Goal: Task Accomplishment & Management: Complete application form

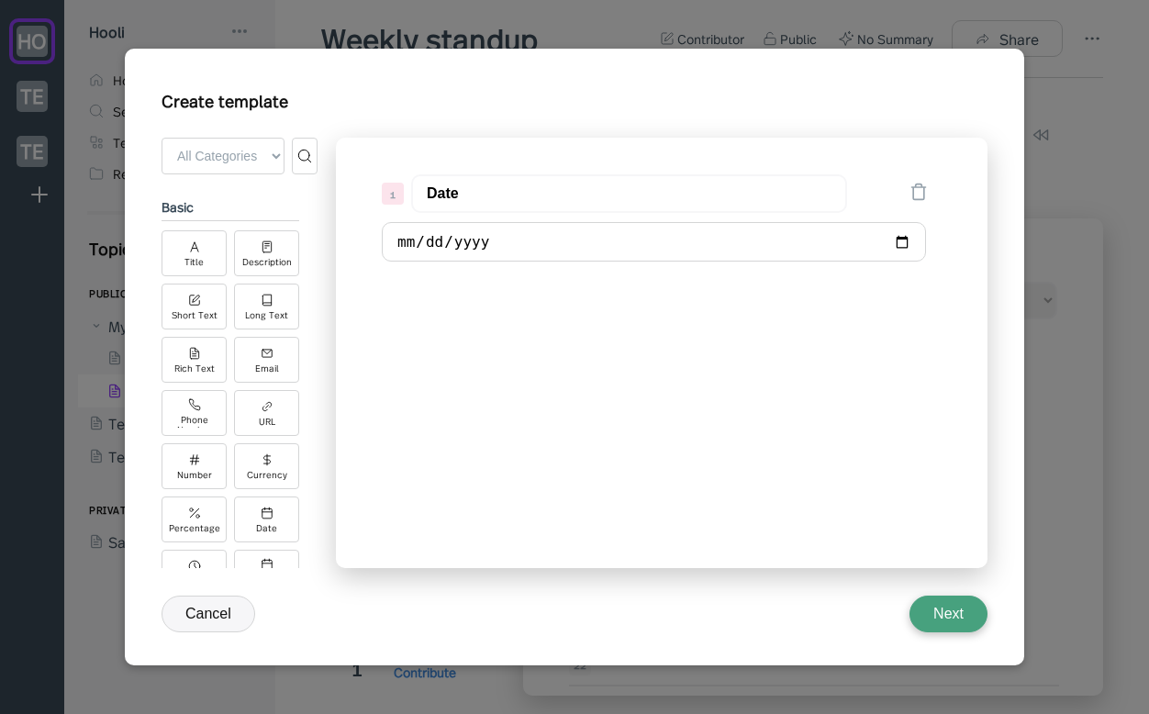
scroll to position [193, 0]
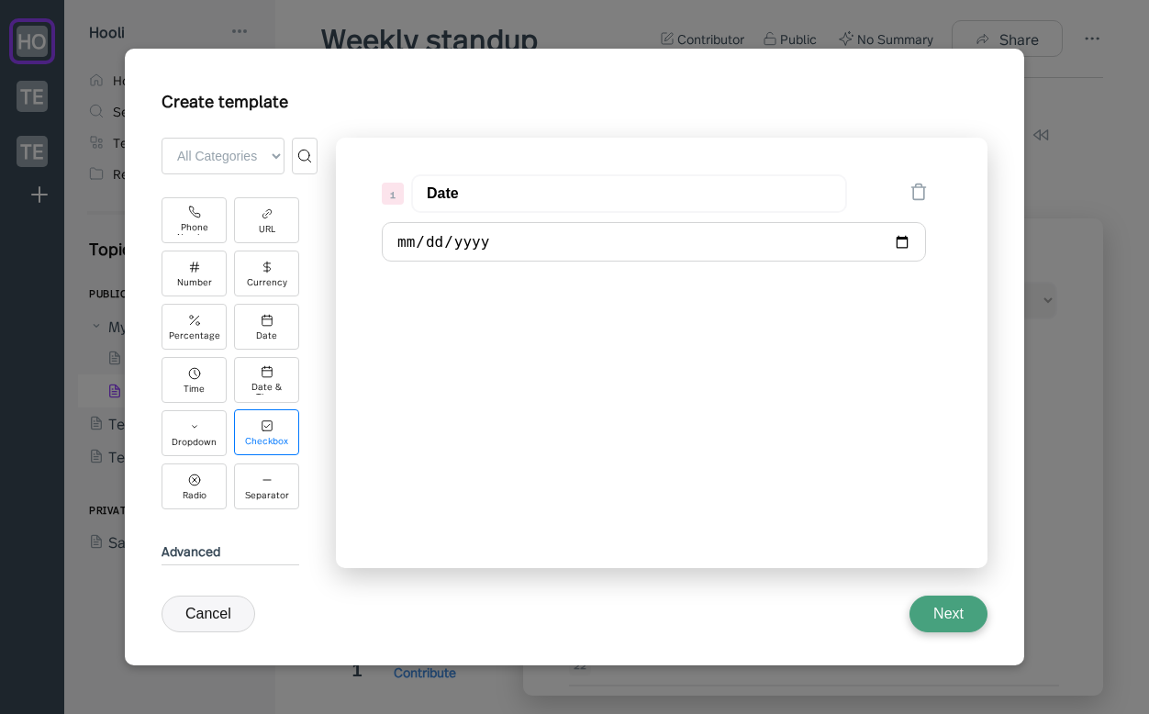
click at [275, 433] on div "Checkbox" at bounding box center [266, 432] width 65 height 46
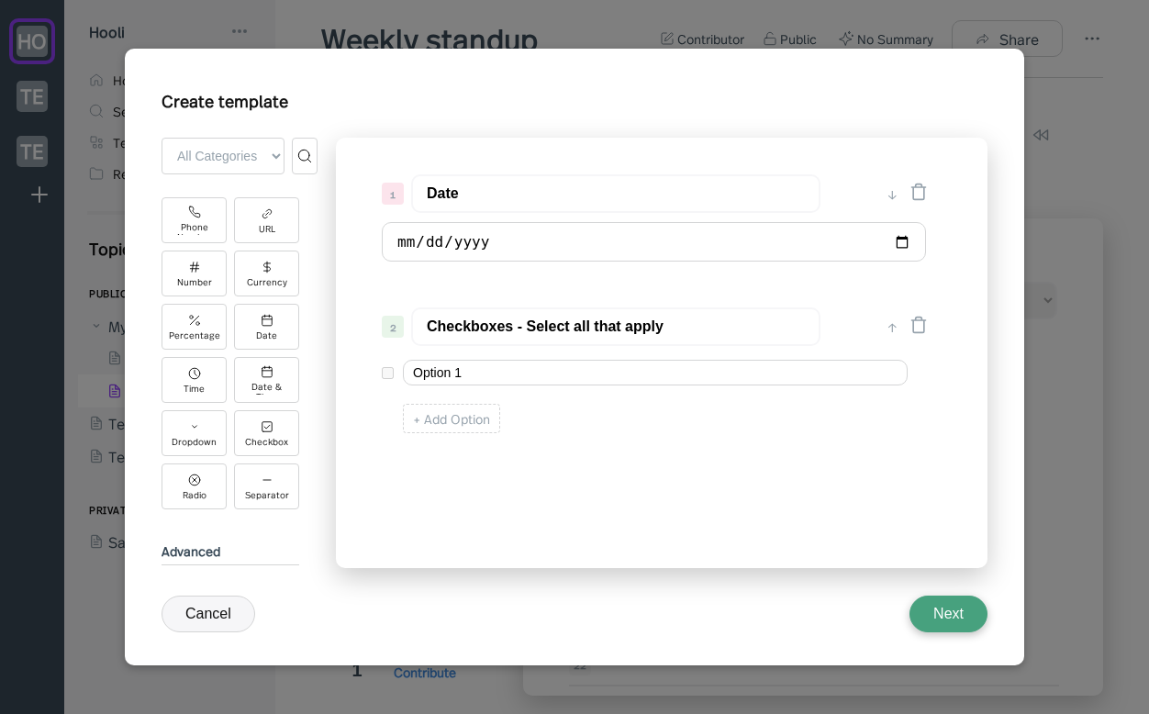
click at [390, 375] on div "Option 1" at bounding box center [655, 372] width 546 height 35
click at [427, 413] on div "+ Add Option" at bounding box center [451, 418] width 97 height 29
click at [393, 417] on div "Option 2 ↑ ✕" at bounding box center [655, 416] width 546 height 35
click at [230, 610] on button "Cancel" at bounding box center [209, 614] width 94 height 37
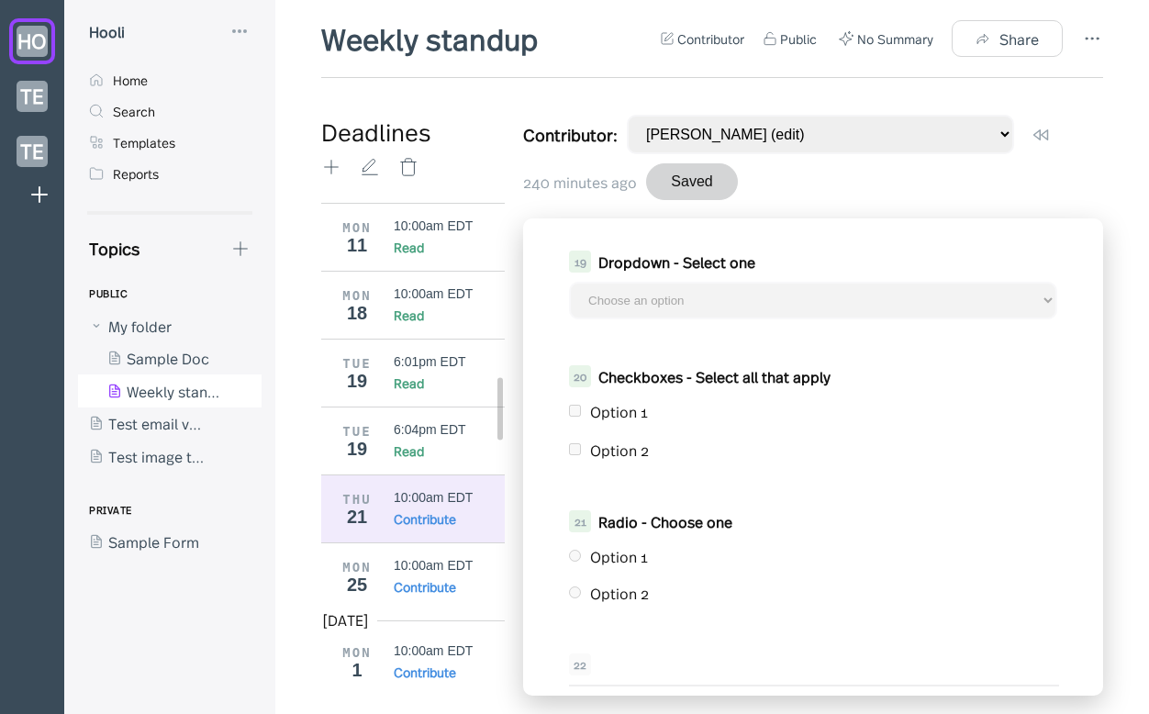
click at [248, 622] on div "PUBLIC My folder Sample Doc Weekly standup Test email via s3 Test image templat…" at bounding box center [176, 503] width 197 height 450
click at [432, 490] on div "10:00am EDT" at bounding box center [433, 497] width 79 height 15
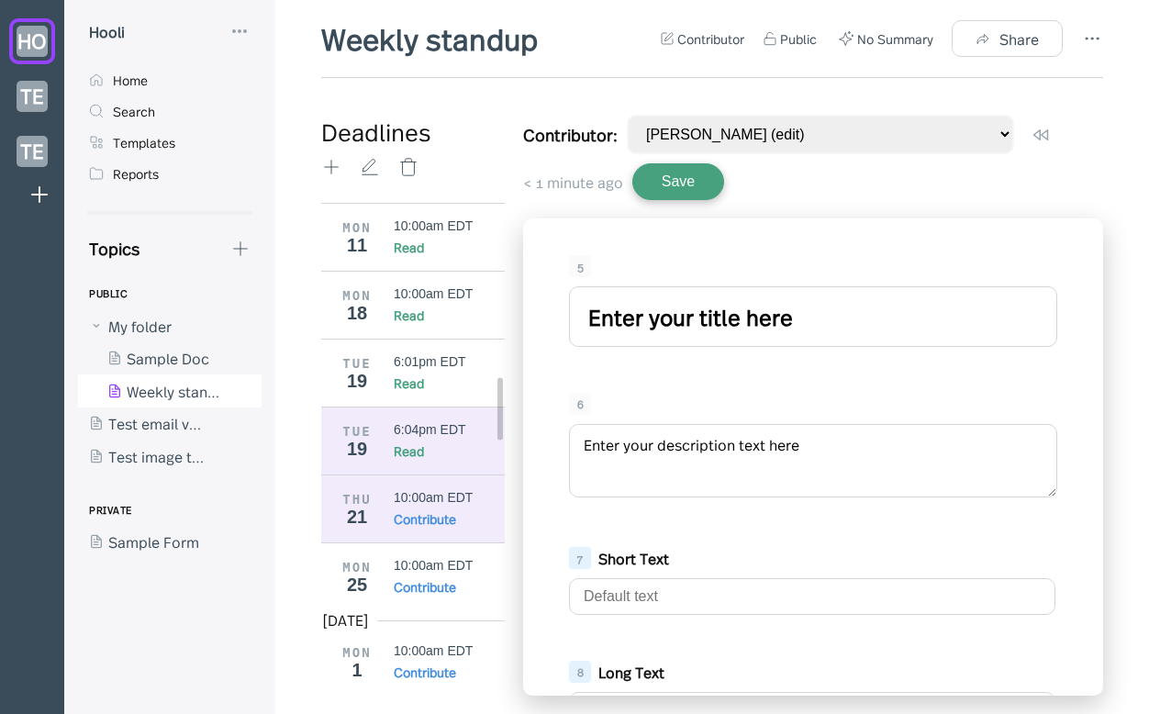
click at [442, 442] on div "Read" at bounding box center [450, 451] width 112 height 18
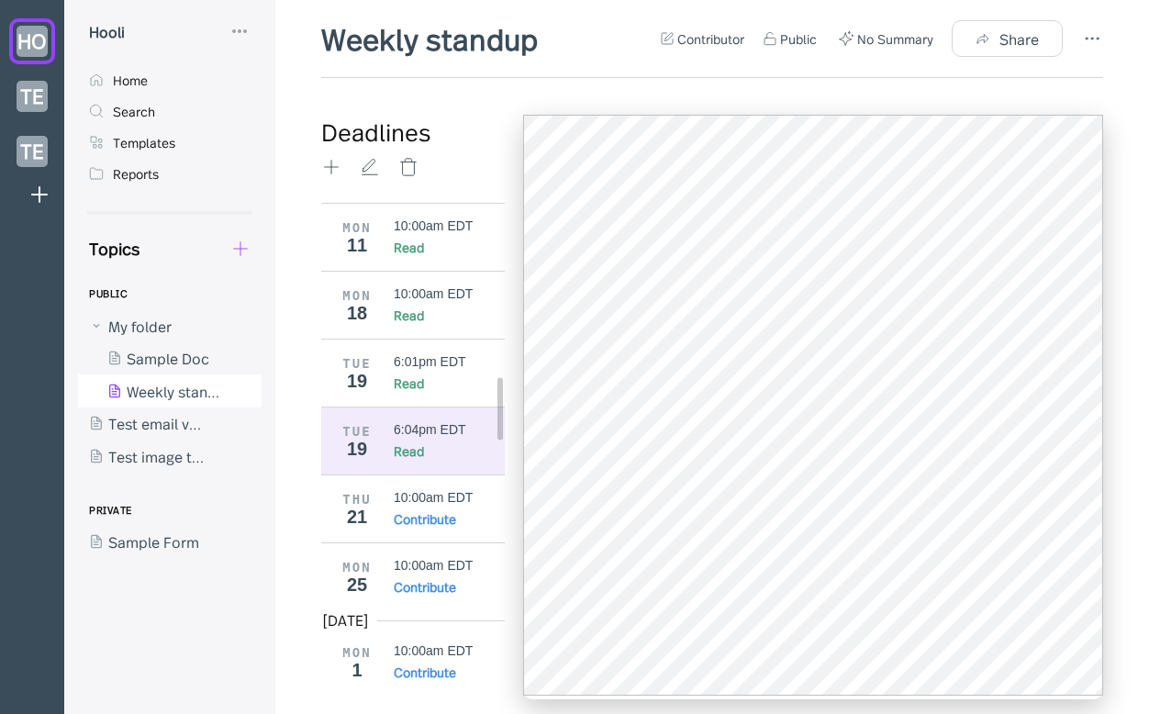
click at [248, 250] on icon at bounding box center [240, 249] width 20 height 20
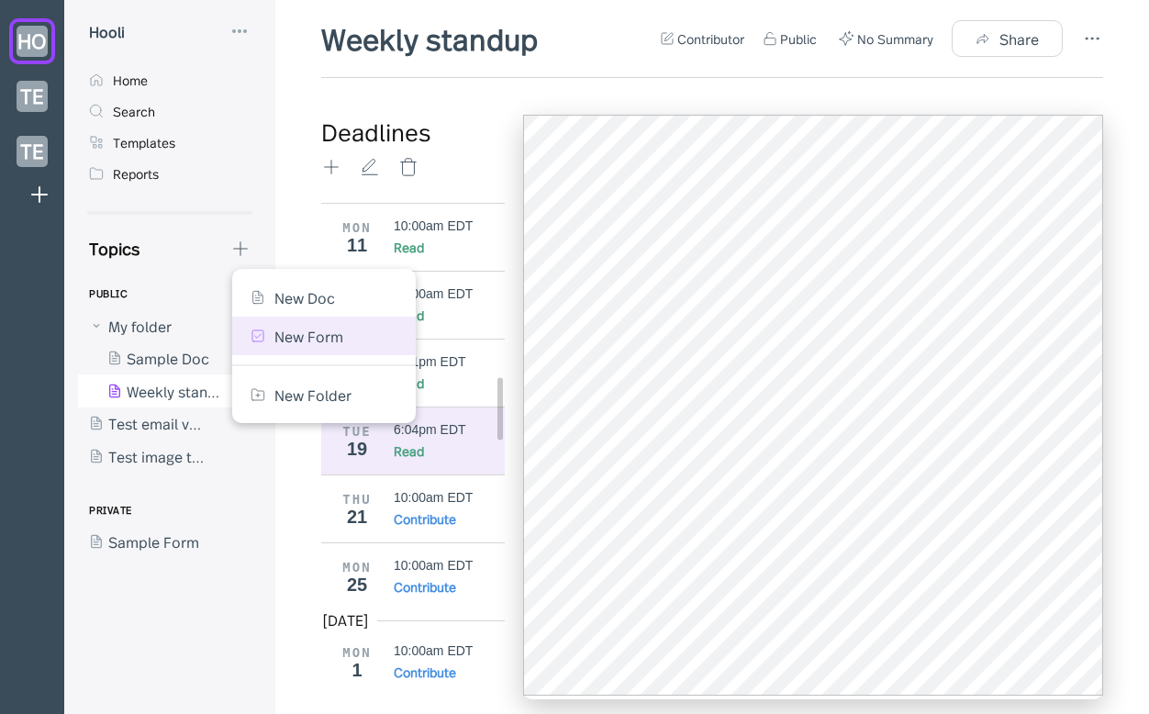
click at [265, 338] on div "New Form" at bounding box center [324, 336] width 147 height 20
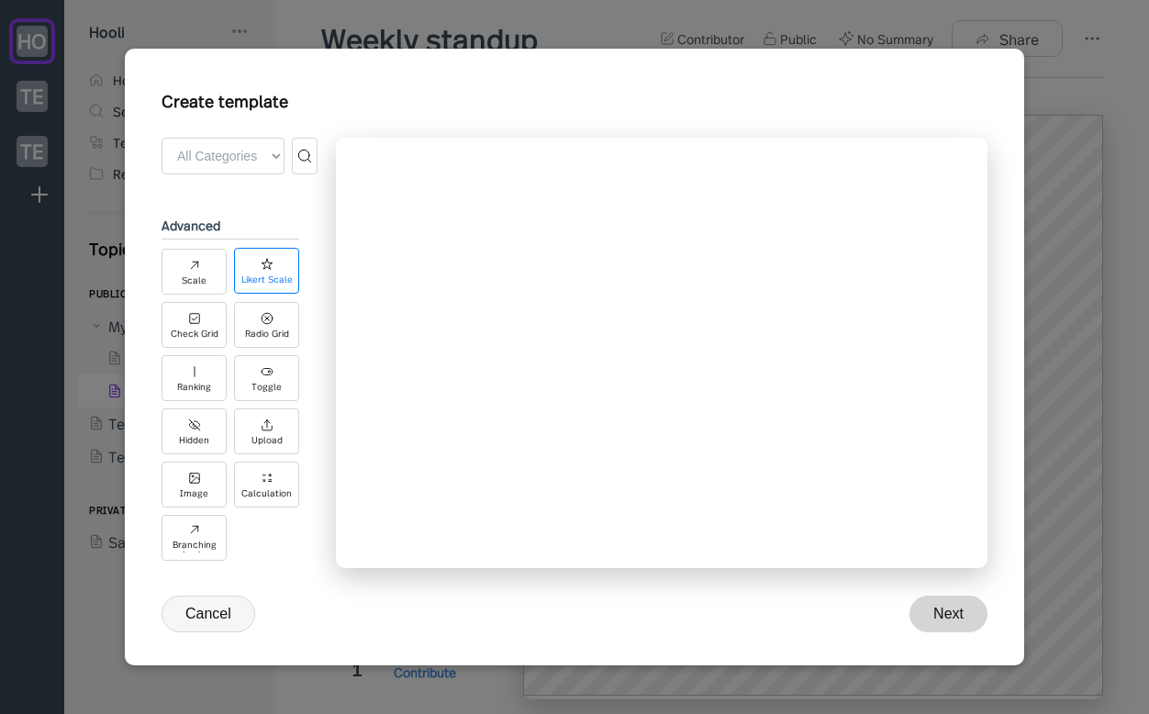
scroll to position [529, 0]
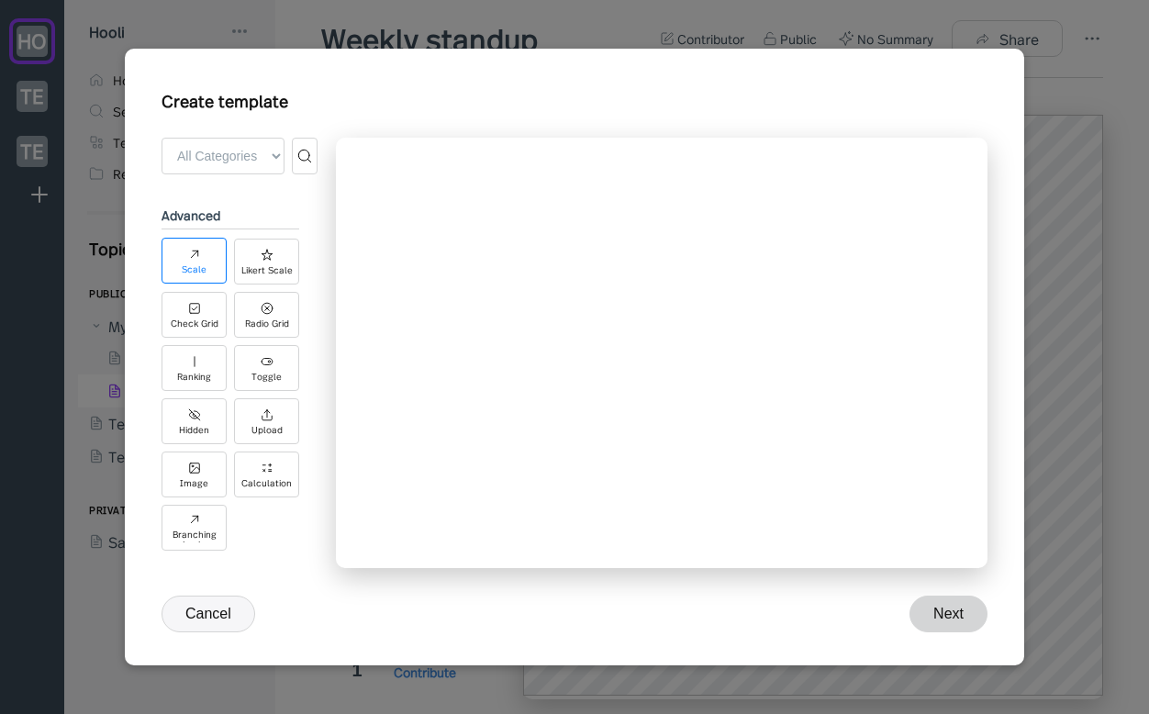
click at [200, 268] on div "Scale" at bounding box center [194, 269] width 25 height 10
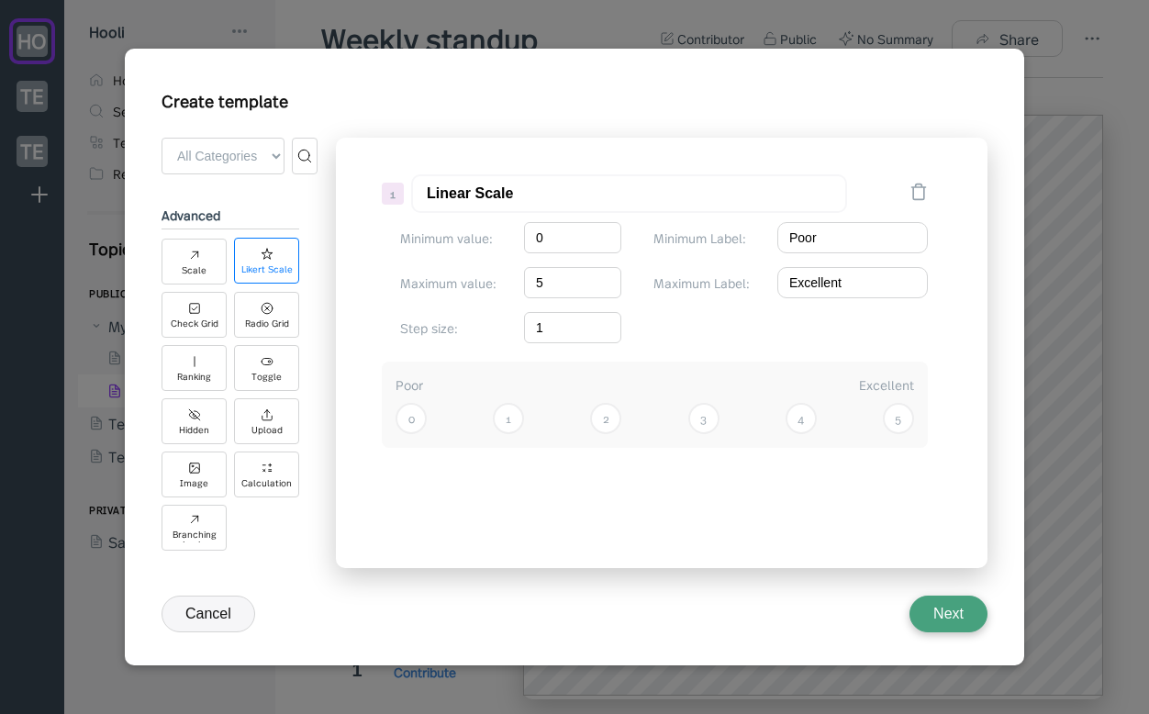
click at [264, 260] on div "Likert Scale" at bounding box center [266, 261] width 65 height 46
click at [208, 315] on div "Check Grid" at bounding box center [194, 314] width 65 height 46
click at [272, 319] on div "Radio Grid" at bounding box center [267, 323] width 44 height 10
click at [213, 358] on div "Ranking" at bounding box center [194, 367] width 65 height 46
click at [249, 364] on div "Toggle" at bounding box center [266, 367] width 65 height 46
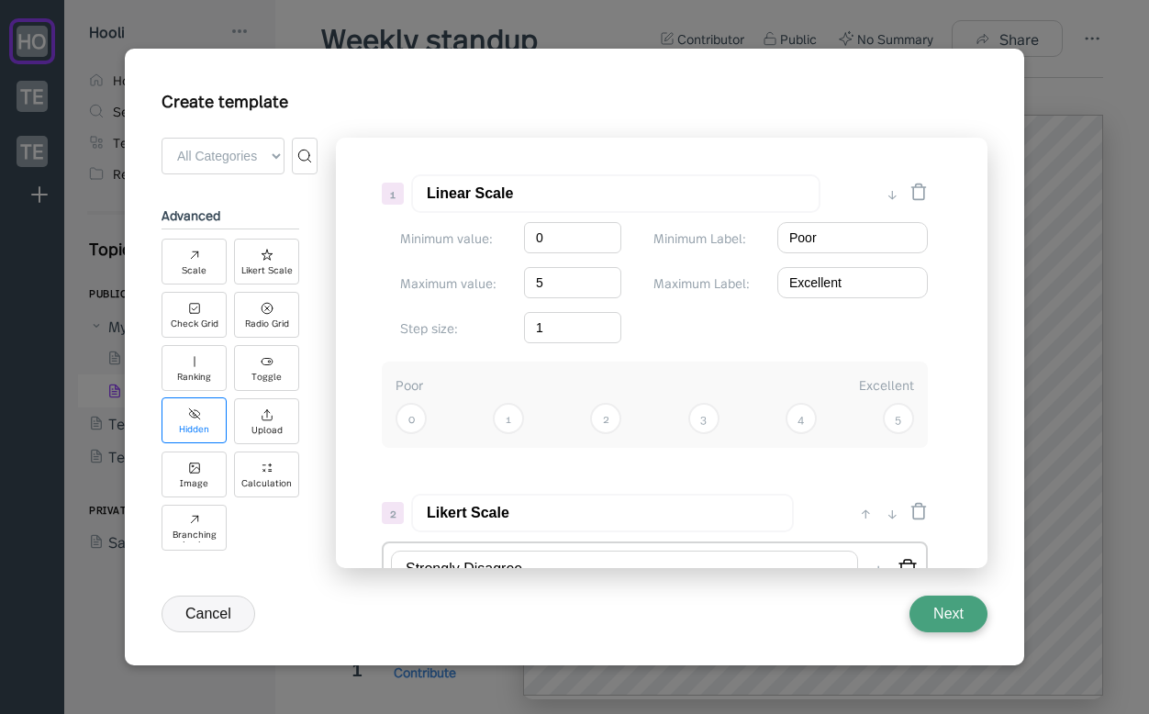
click at [187, 419] on div "Hidden" at bounding box center [194, 421] width 65 height 46
click at [299, 437] on div "basic Title Description Short Text Long Text Rich Text Email Phone Number URL N…" at bounding box center [240, 381] width 156 height 376
click at [279, 428] on div "Upload" at bounding box center [267, 429] width 31 height 10
click at [209, 467] on div "Image" at bounding box center [194, 474] width 65 height 46
click at [261, 469] on icon at bounding box center [267, 467] width 13 height 13
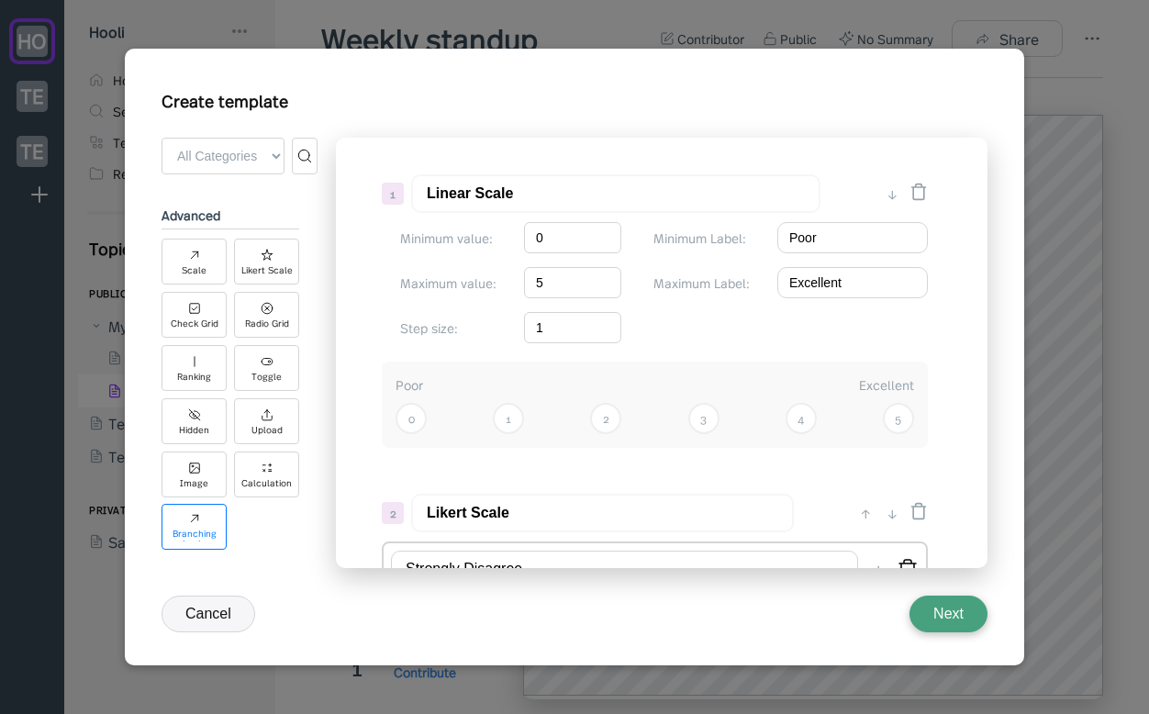
click at [201, 506] on div "Branching Logic" at bounding box center [194, 527] width 65 height 46
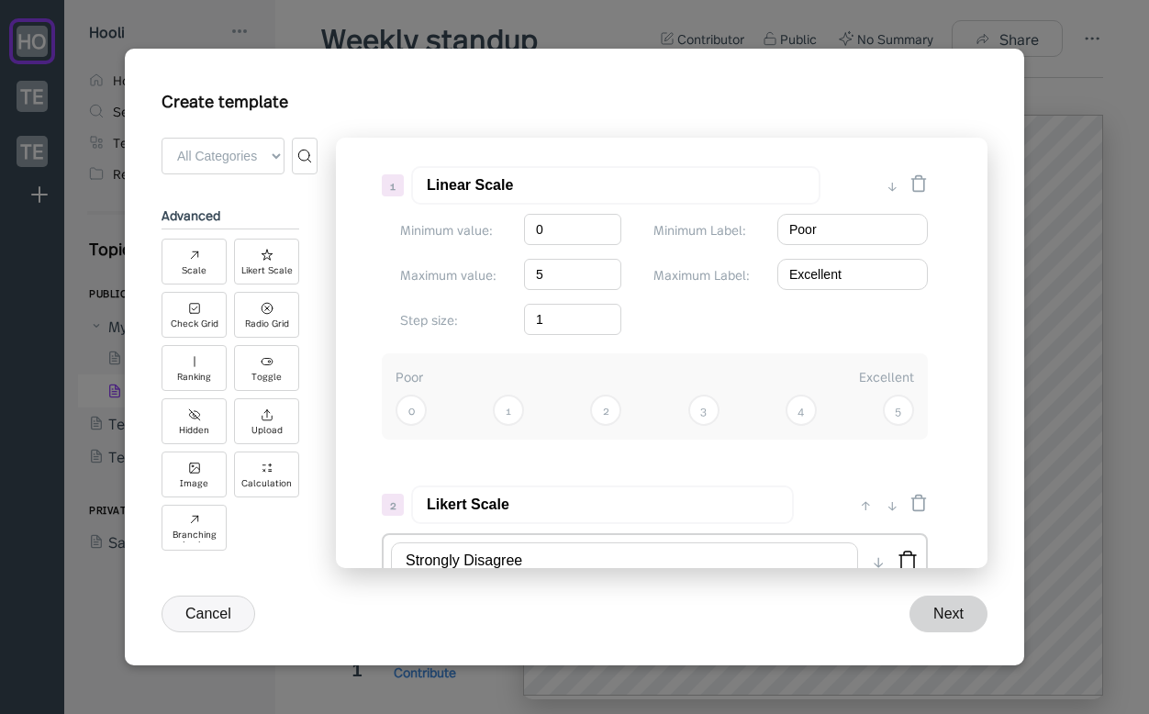
scroll to position [0, 0]
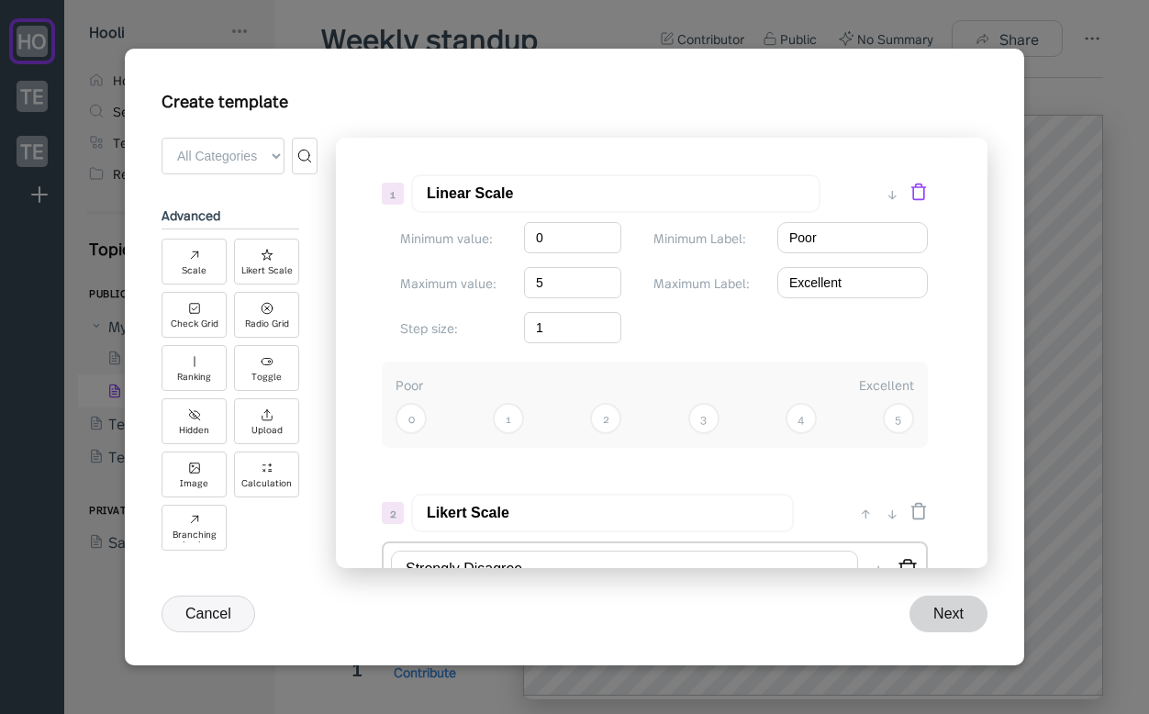
click at [924, 196] on icon at bounding box center [920, 193] width 14 height 16
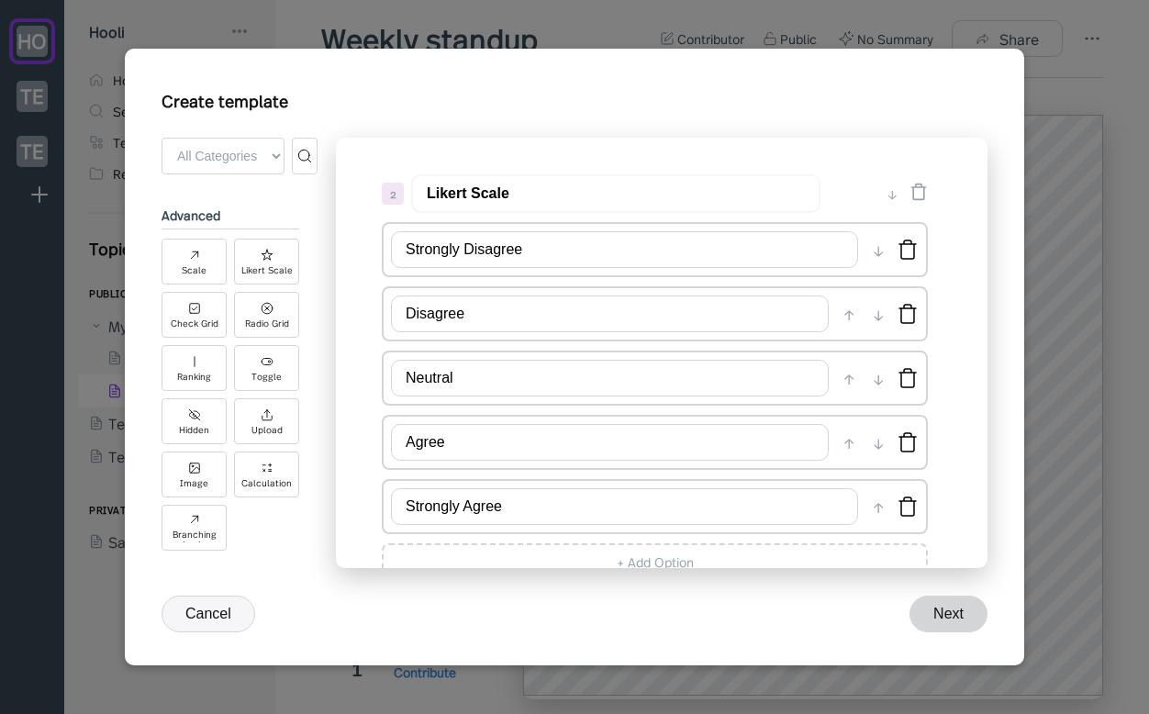
click at [924, 196] on icon at bounding box center [920, 193] width 14 height 16
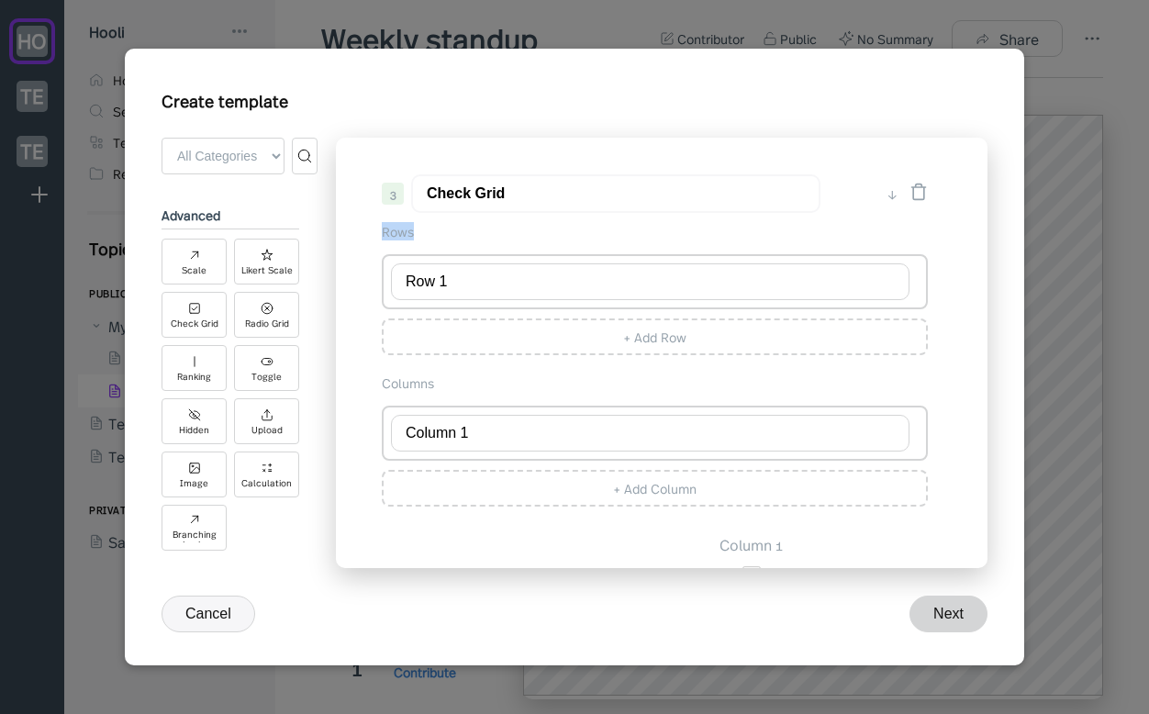
click at [924, 196] on icon at bounding box center [920, 193] width 14 height 16
click at [924, 644] on icon at bounding box center [920, 652] width 14 height 16
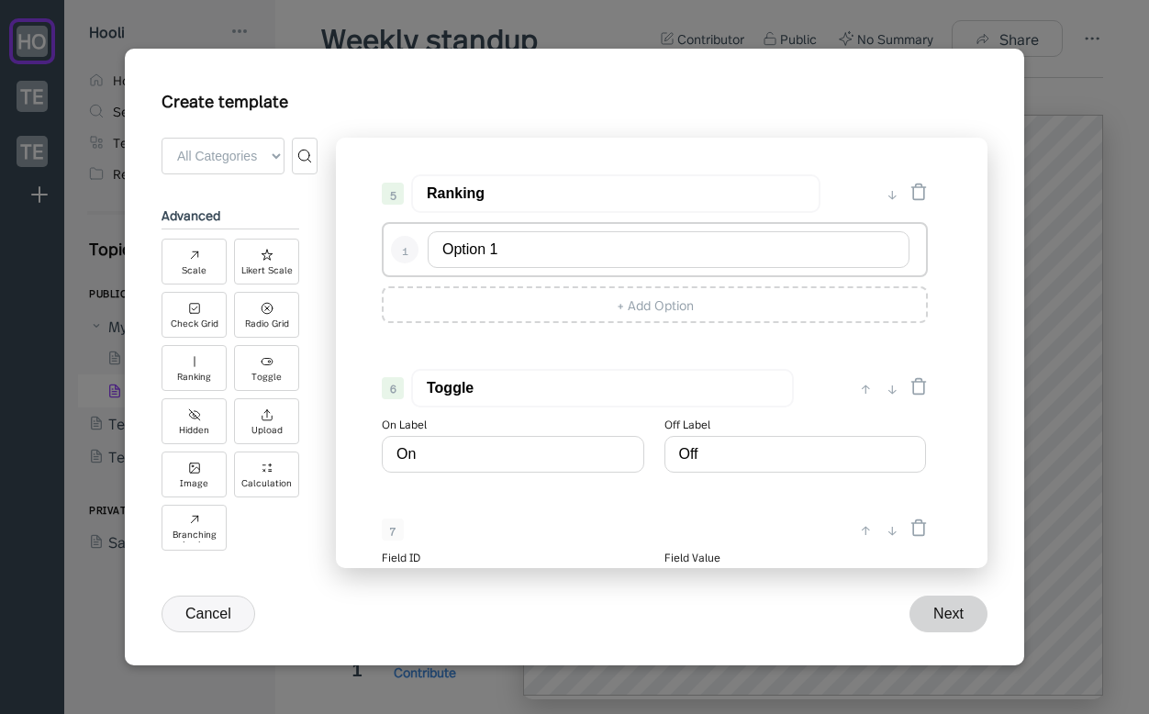
click at [924, 196] on icon at bounding box center [920, 193] width 14 height 16
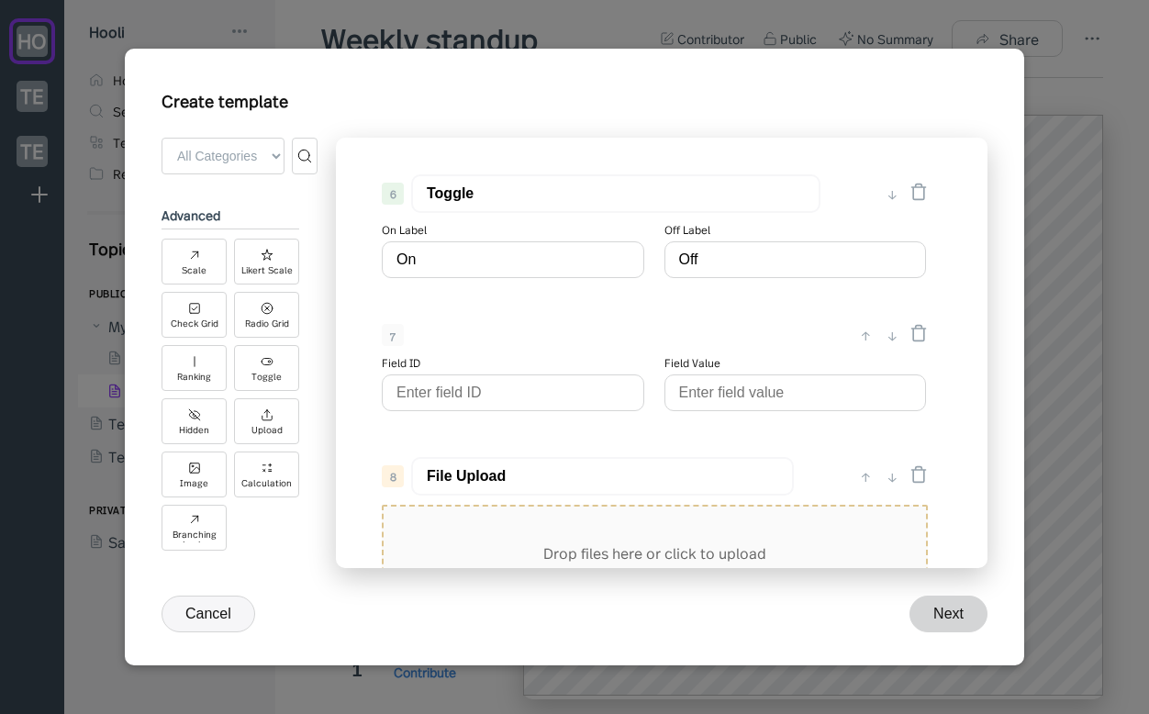
click at [924, 196] on icon at bounding box center [920, 193] width 14 height 16
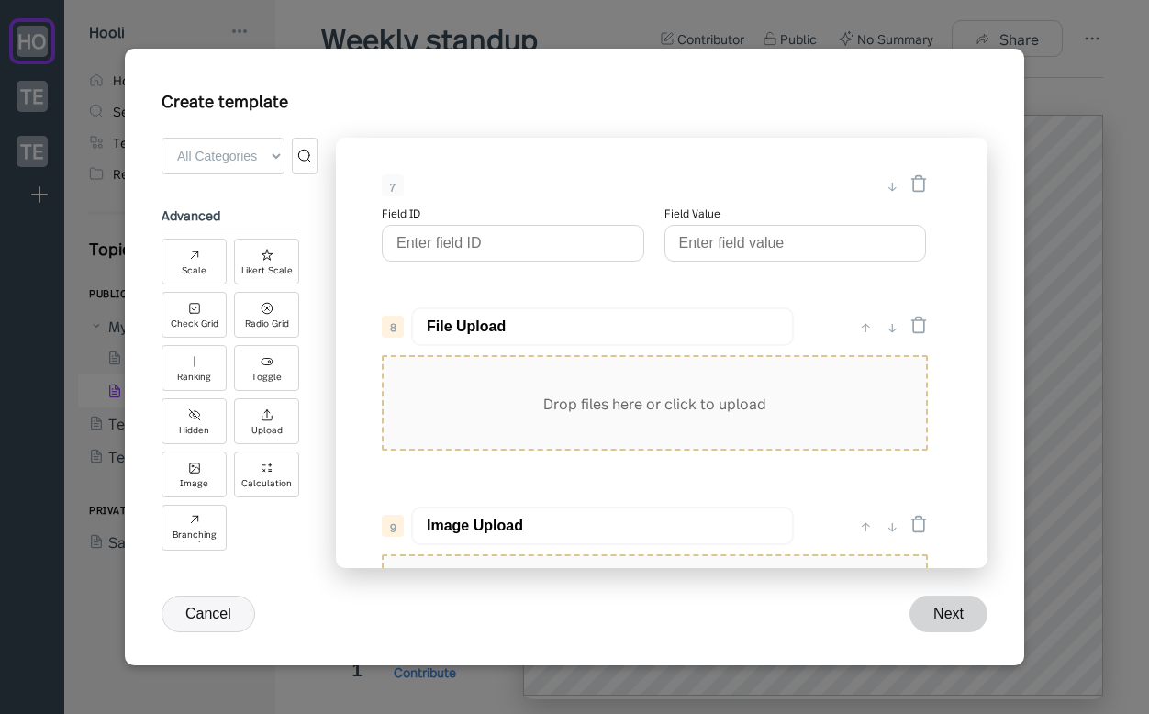
click at [924, 196] on div at bounding box center [919, 185] width 18 height 22
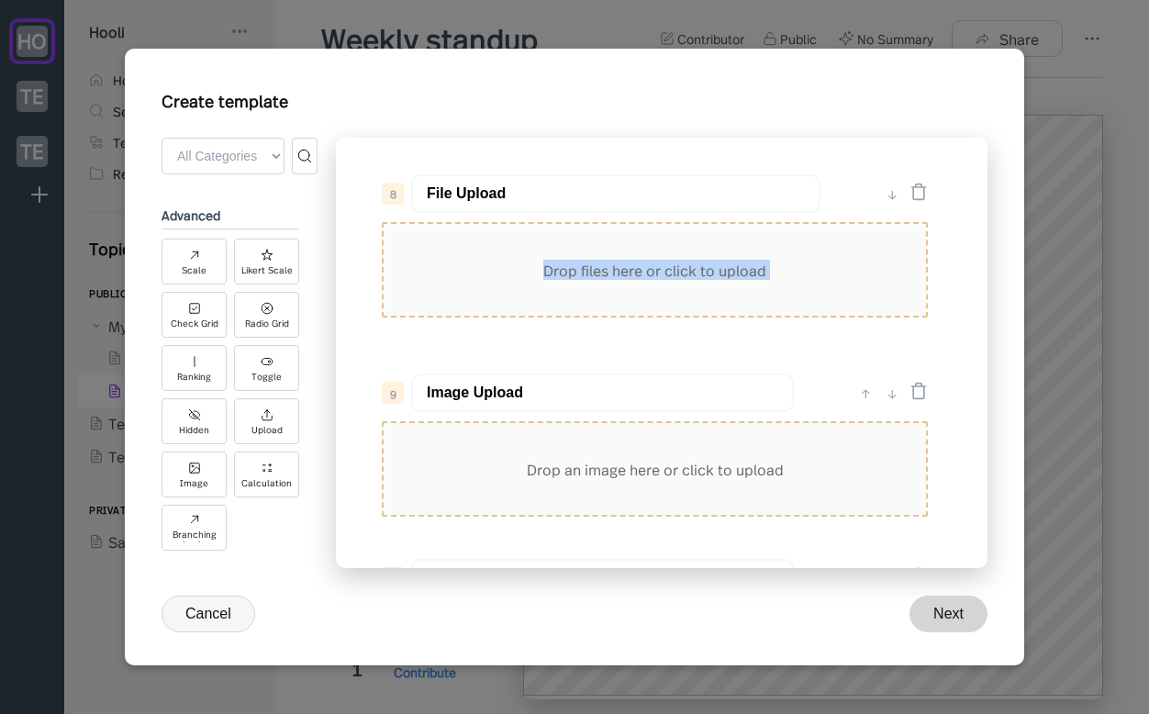
click at [924, 196] on icon at bounding box center [920, 193] width 14 height 16
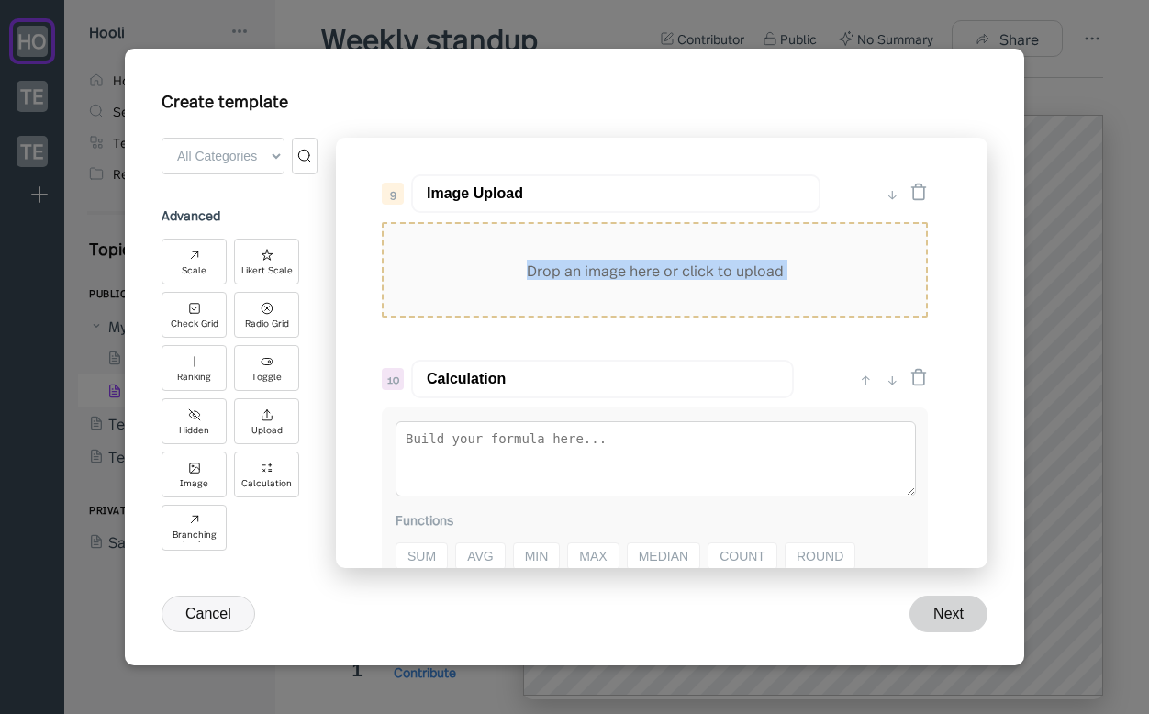
click at [924, 196] on icon at bounding box center [920, 193] width 14 height 16
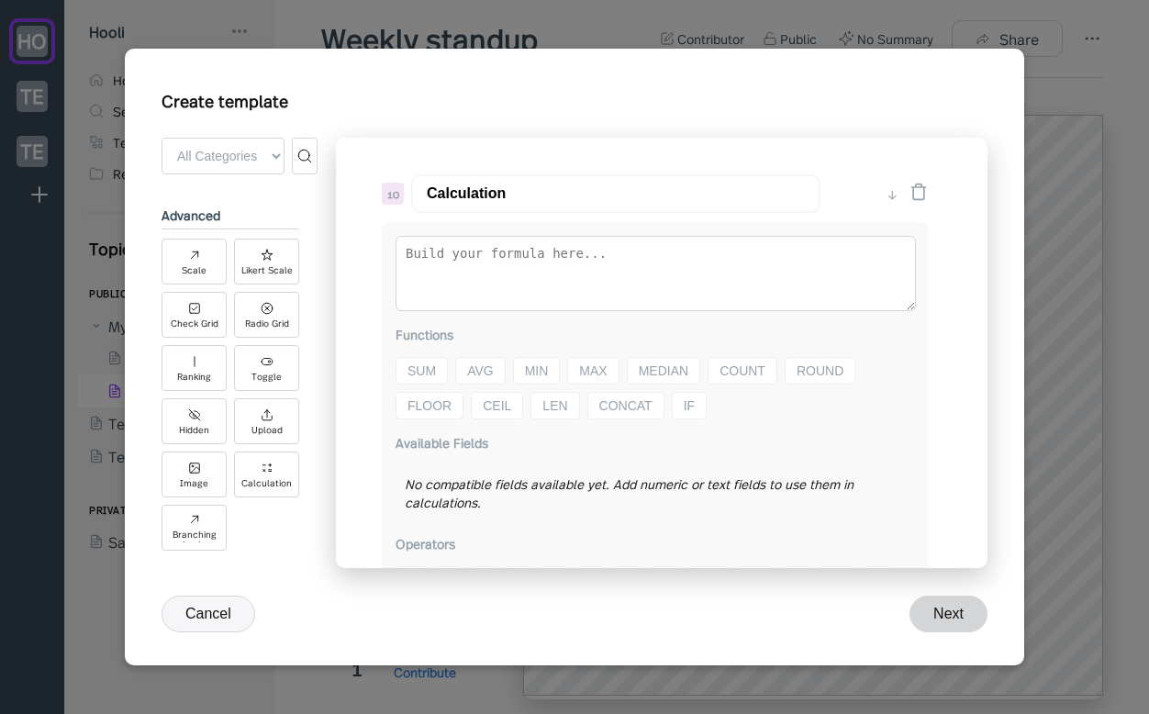
click at [924, 196] on icon at bounding box center [920, 193] width 14 height 16
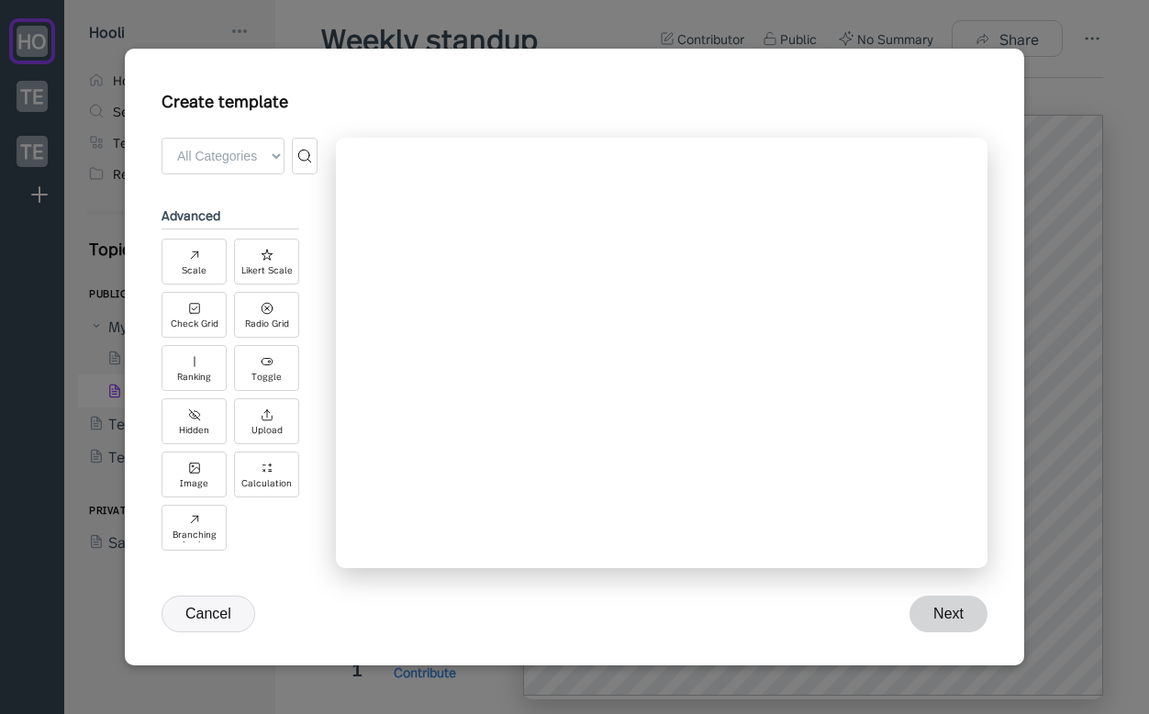
click at [924, 196] on div "Tap "Add Field" above to start building your form" at bounding box center [662, 353] width 652 height 431
click at [466, 356] on div "Tap "Add Field" above to start building your form" at bounding box center [662, 353] width 652 height 431
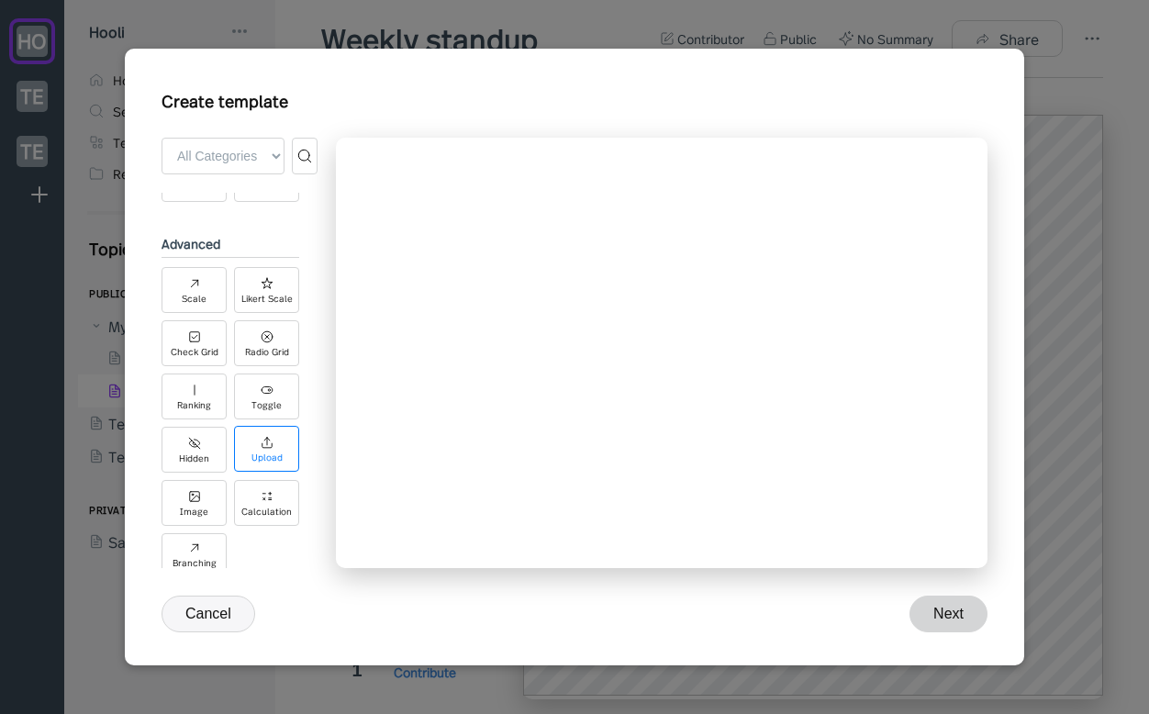
scroll to position [529, 0]
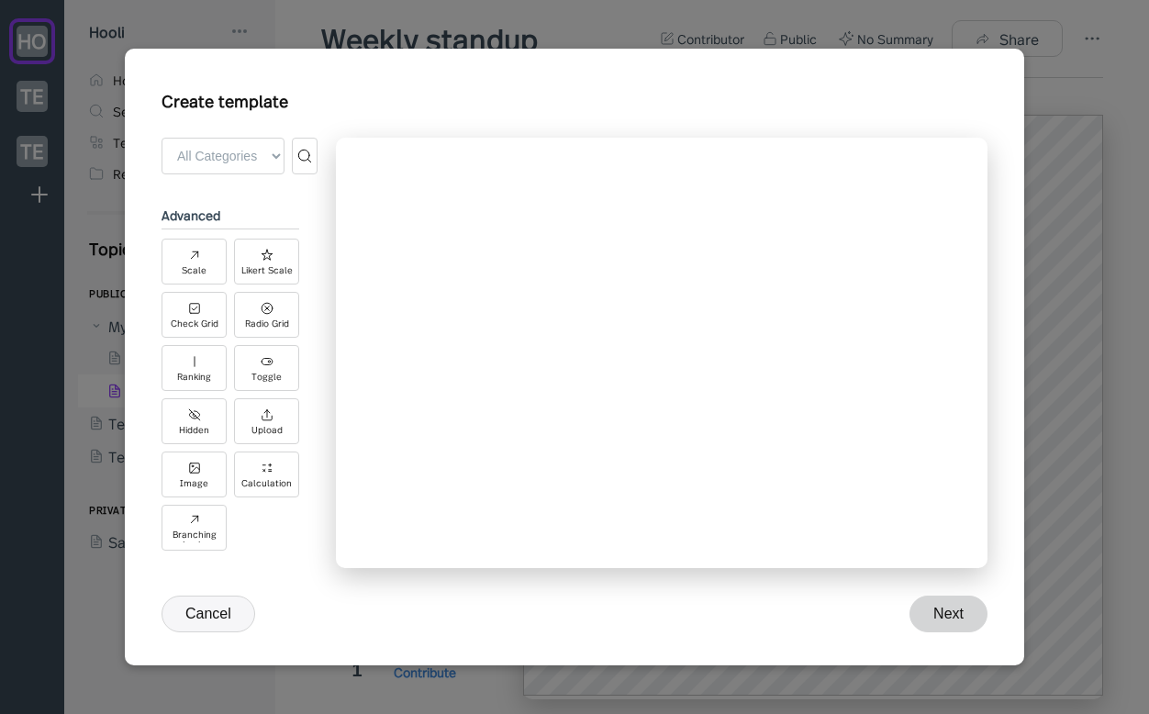
click at [543, 408] on div "Tap "Add Field" above to start building your form" at bounding box center [662, 353] width 652 height 431
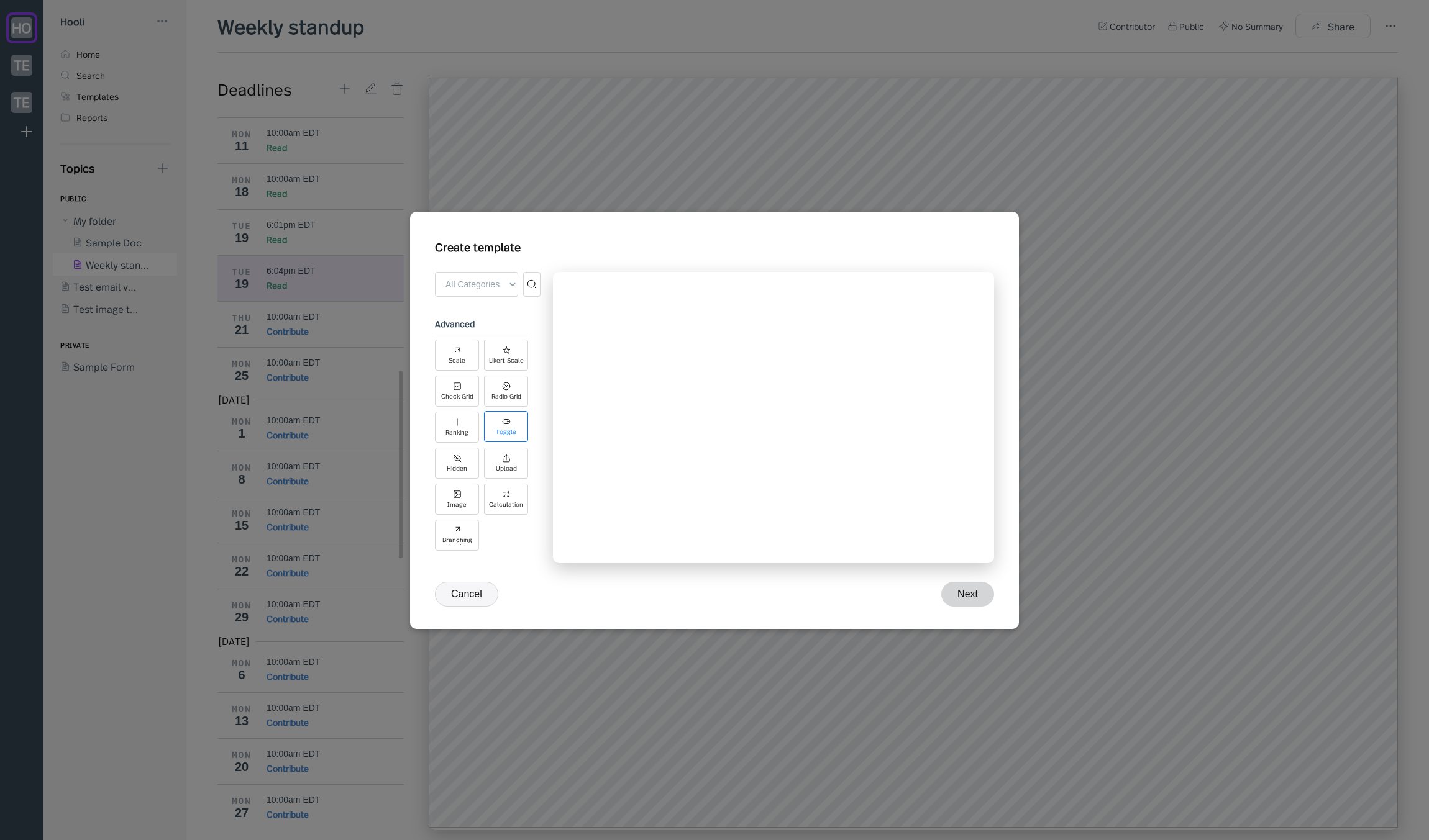
scroll to position [0, 0]
click at [306, 381] on div at bounding box center [714, 420] width 1429 height 840
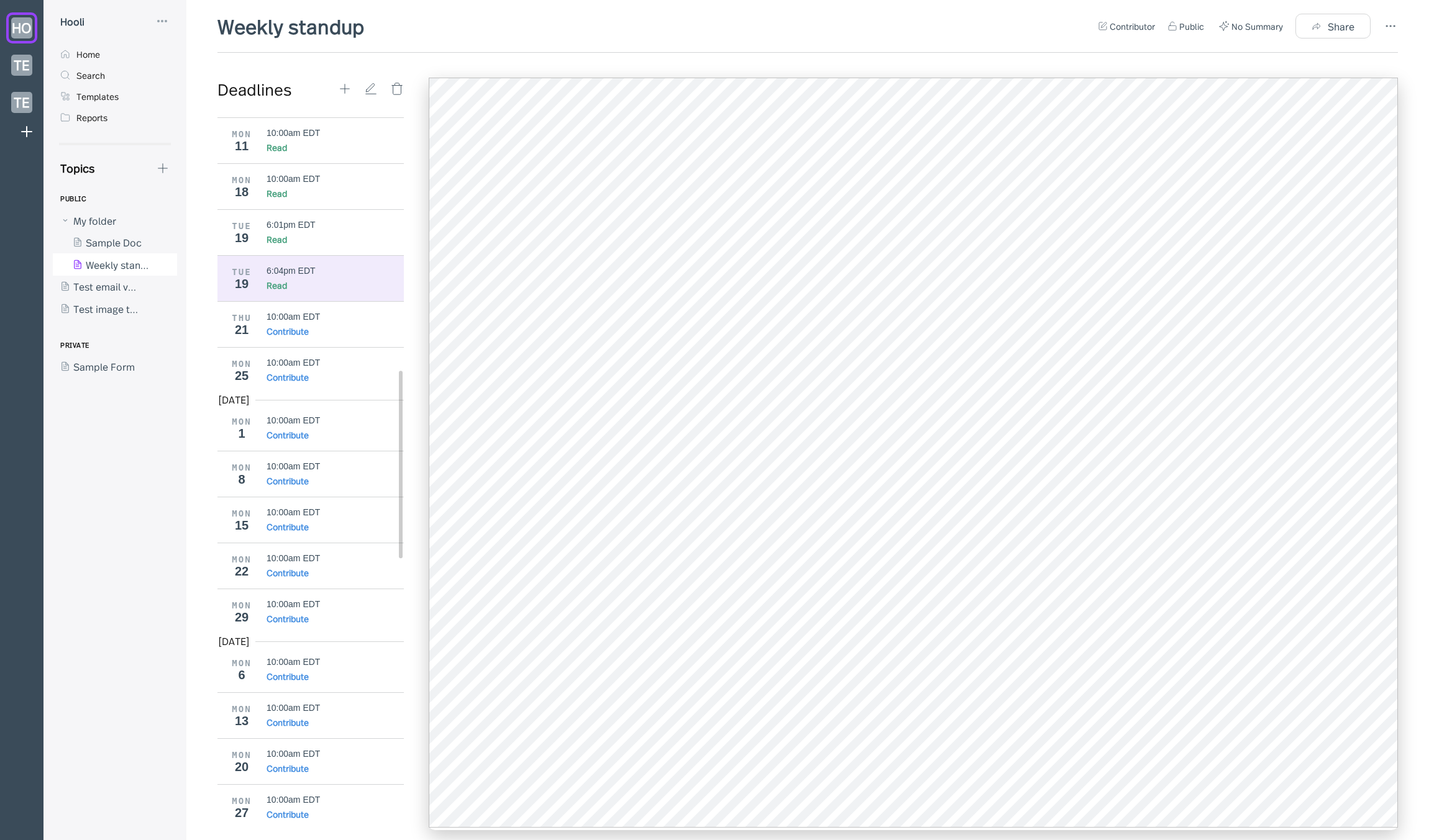
click at [171, 185] on div "Topics PUBLIC My folder Sample Doc Weekly standup Test email via s3 Test image …" at bounding box center [114, 500] width 143 height 680
click at [152, 166] on div "Topics" at bounding box center [111, 168] width 117 height 16
click at [163, 175] on div "Topics" at bounding box center [111, 168] width 117 height 16
drag, startPoint x: 173, startPoint y: 172, endPoint x: 166, endPoint y: 170, distance: 7.3
click at [172, 172] on div "Topics PUBLIC My folder Sample Doc Weekly standup Test email via s3 Test image …" at bounding box center [114, 500] width 143 height 680
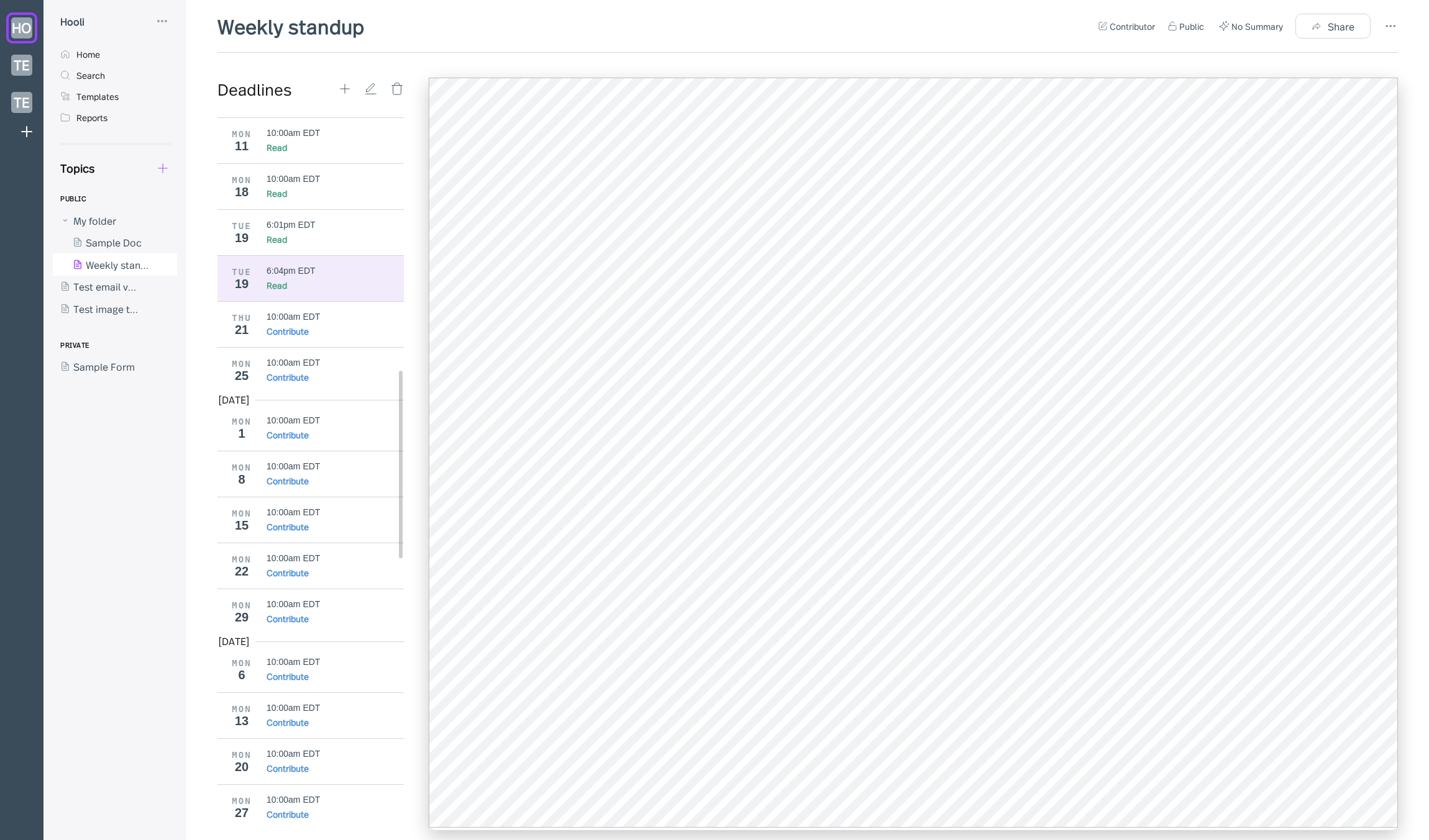
click at [159, 170] on icon at bounding box center [162, 168] width 14 height 14
click at [194, 225] on div "New Form" at bounding box center [209, 227] width 47 height 14
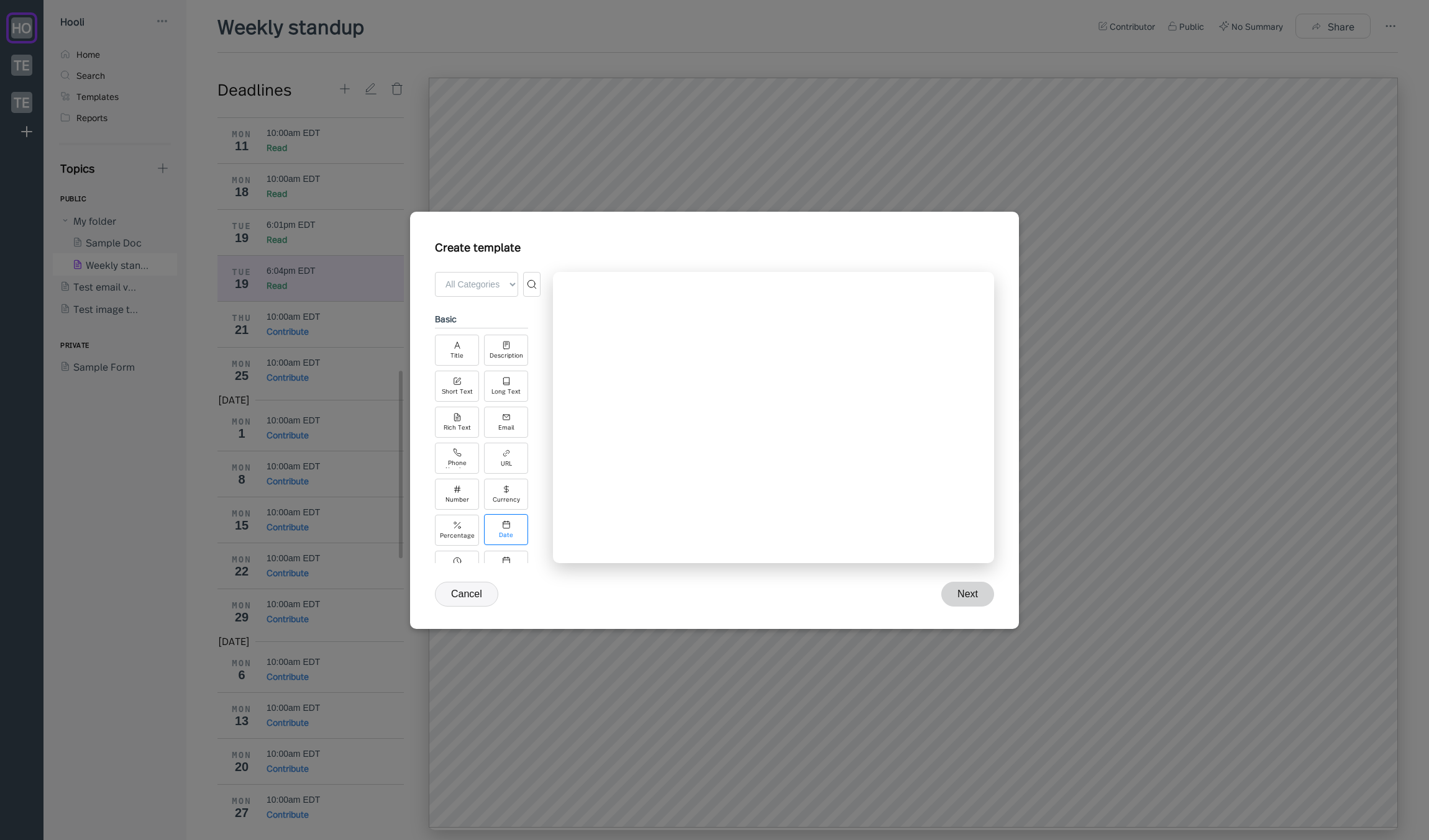
click at [505, 482] on div "Date" at bounding box center [505, 535] width 14 height 7
click at [468, 482] on button "Cancel" at bounding box center [467, 594] width 64 height 25
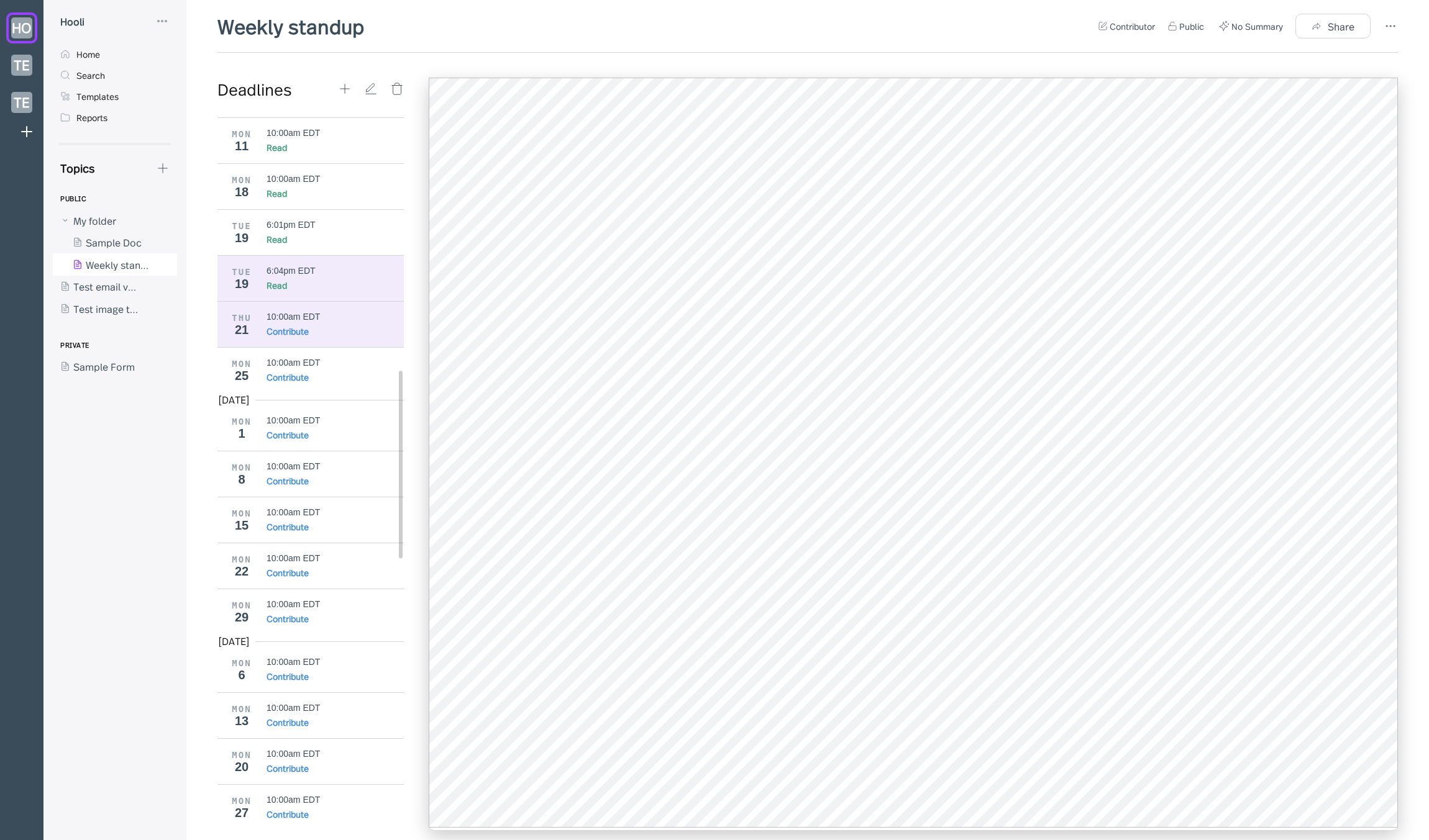
click at [304, 328] on div "Contribute" at bounding box center [288, 331] width 42 height 12
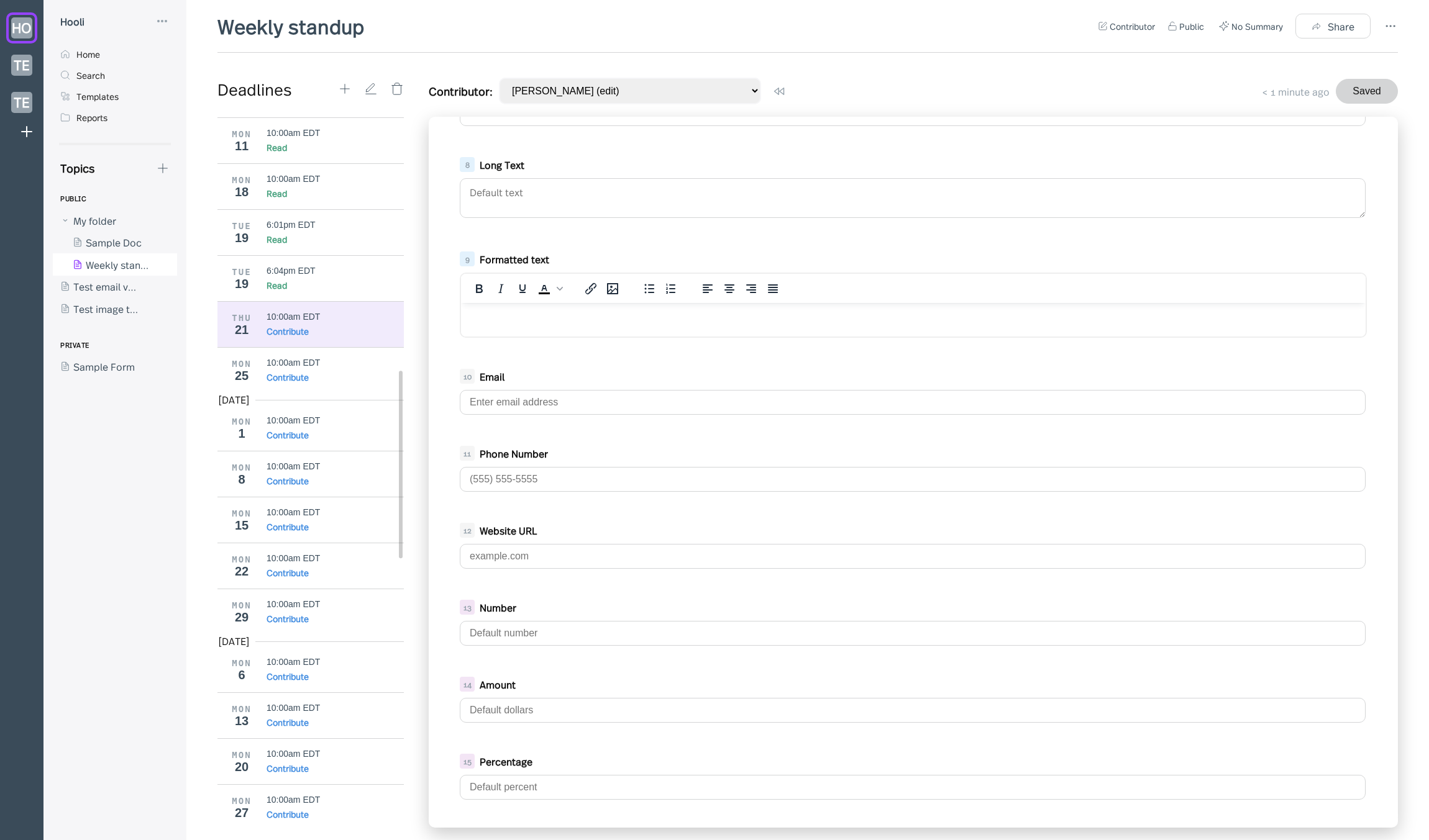
scroll to position [802, 0]
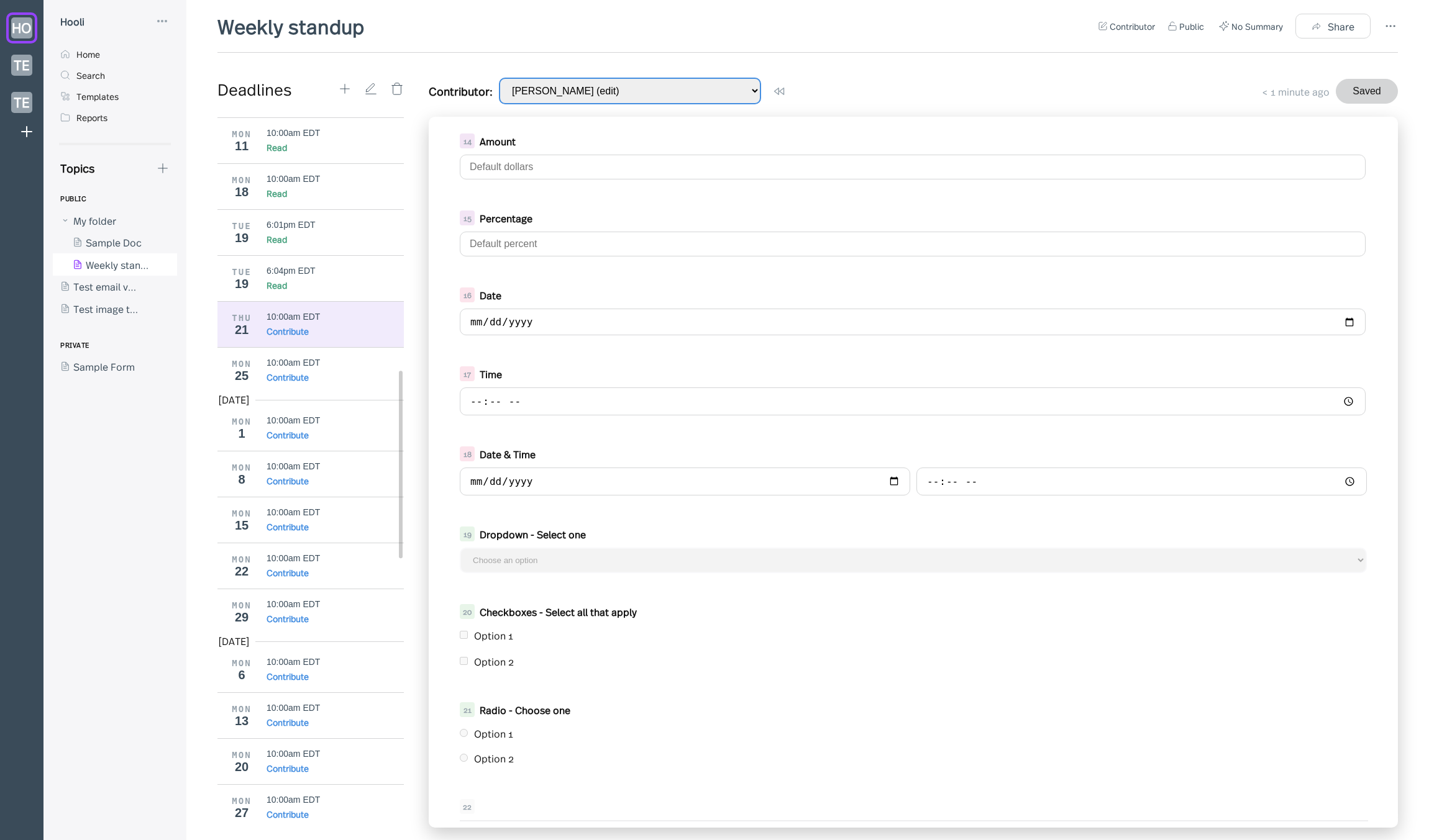
click at [586, 94] on select "Jason Aronson (edit) jason.aronson+2 (read-only)" at bounding box center [629, 91] width 262 height 26
click at [777, 26] on icon at bounding box center [1390, 26] width 15 height 15
click at [777, 43] on div at bounding box center [714, 420] width 1429 height 840
click at [777, 41] on div "Weekly standup Contributor Public No Summary Share" at bounding box center [807, 32] width 1180 height 41
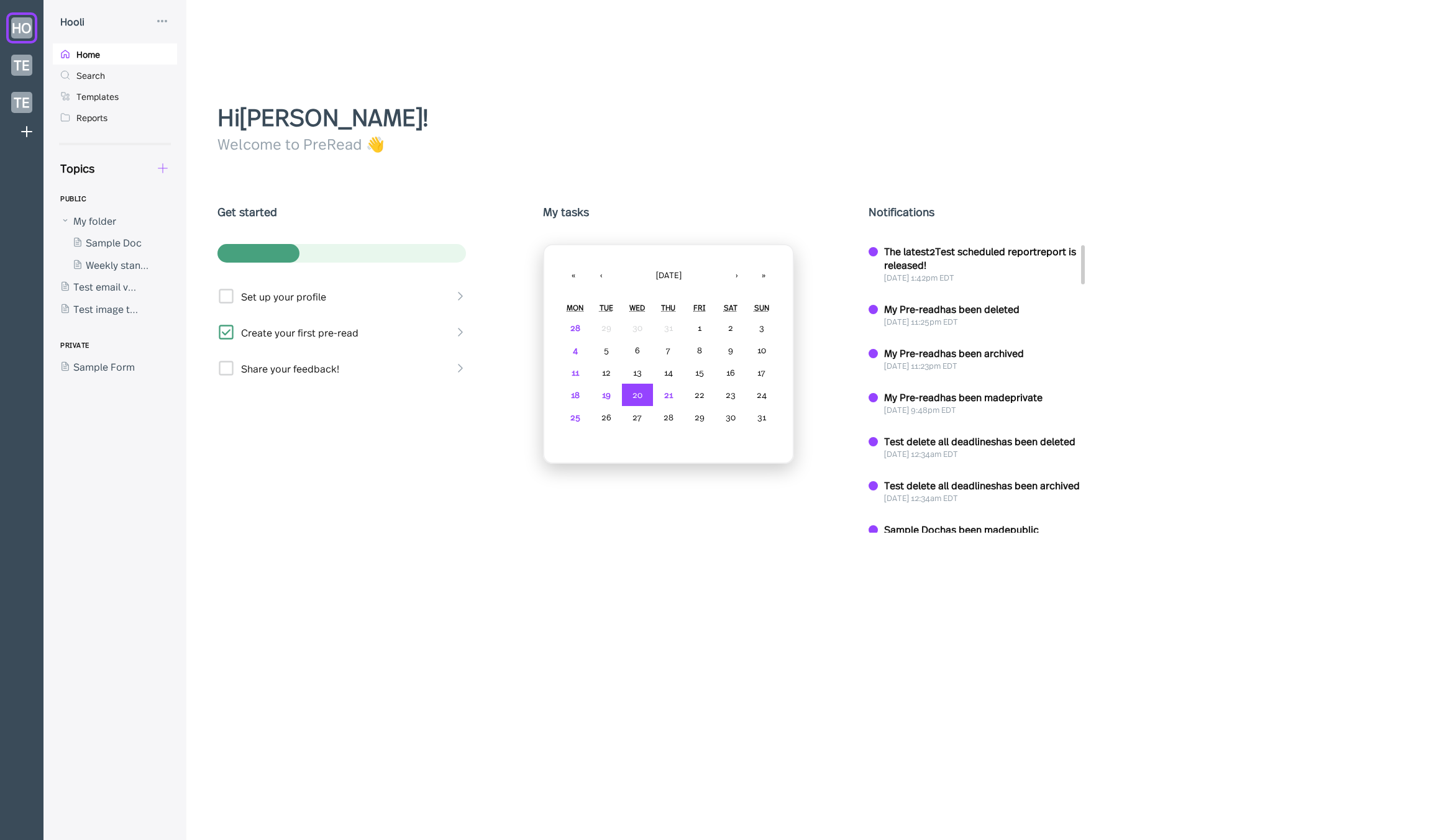
click at [164, 164] on icon at bounding box center [162, 168] width 14 height 14
click at [181, 224] on div "New Form" at bounding box center [219, 227] width 99 height 14
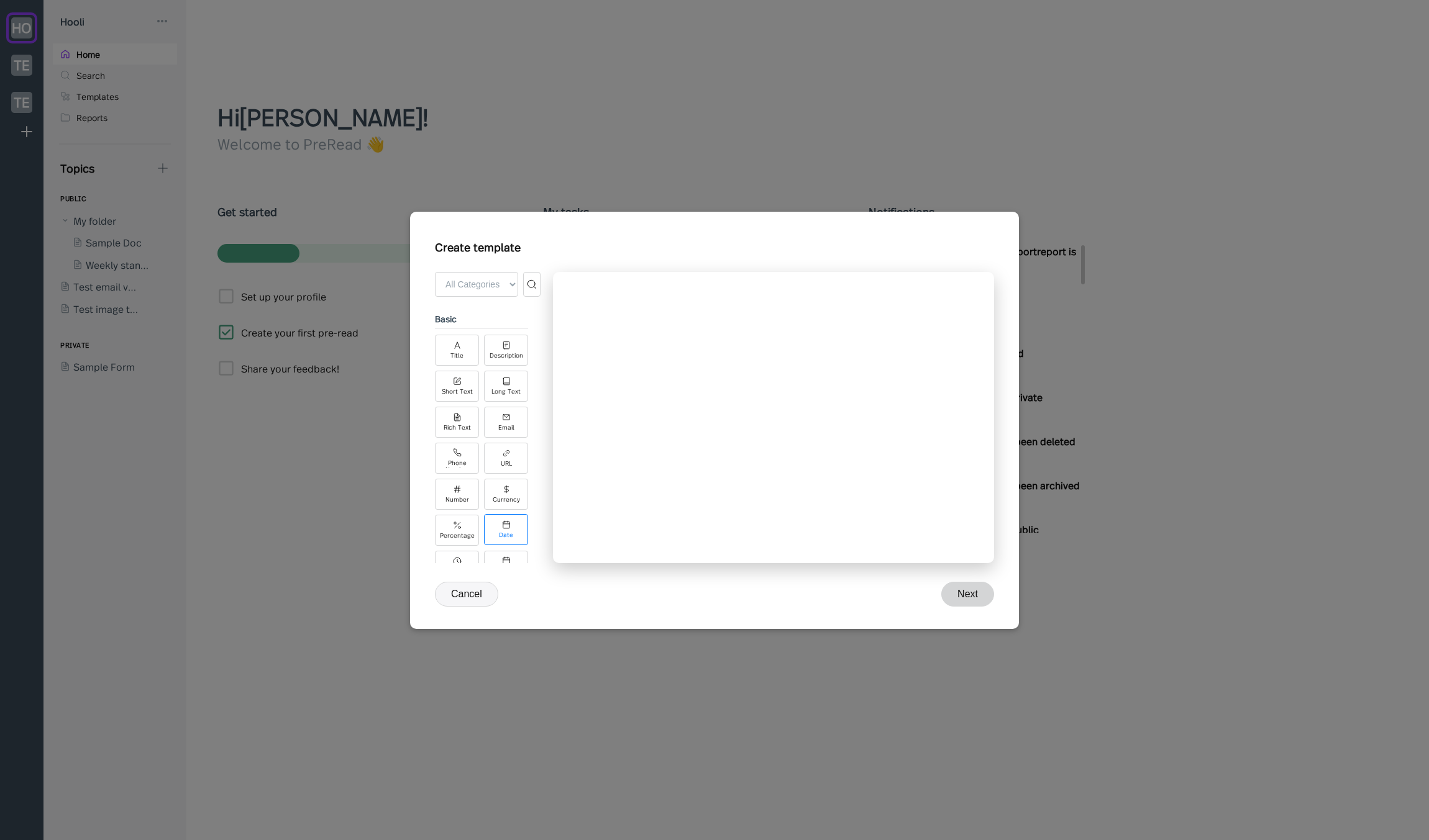
click at [511, 528] on div "Date" at bounding box center [505, 530] width 44 height 31
drag, startPoint x: 626, startPoint y: 459, endPoint x: 530, endPoint y: 567, distance: 144.5
click at [626, 460] on div "1 Date" at bounding box center [773, 417] width 441 height 291
click at [451, 594] on button "Cancel" at bounding box center [467, 594] width 64 height 25
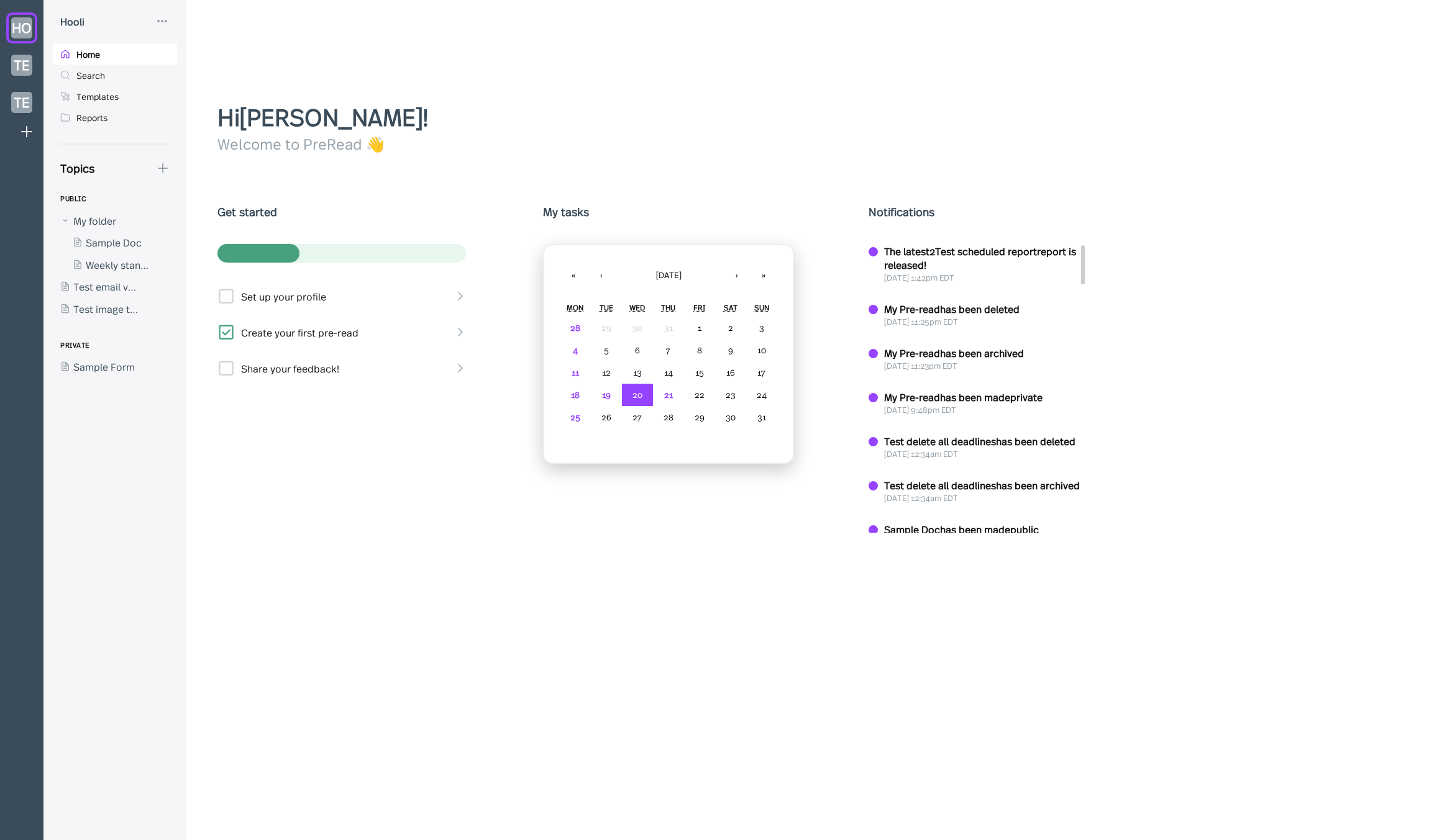
drag, startPoint x: 270, startPoint y: 440, endPoint x: 186, endPoint y: 364, distance: 113.3
click at [268, 438] on div "Get started Set up your profile Create your first pre-read Share your feedback!" at bounding box center [342, 348] width 251 height 289
click at [123, 264] on div at bounding box center [108, 264] width 112 height 22
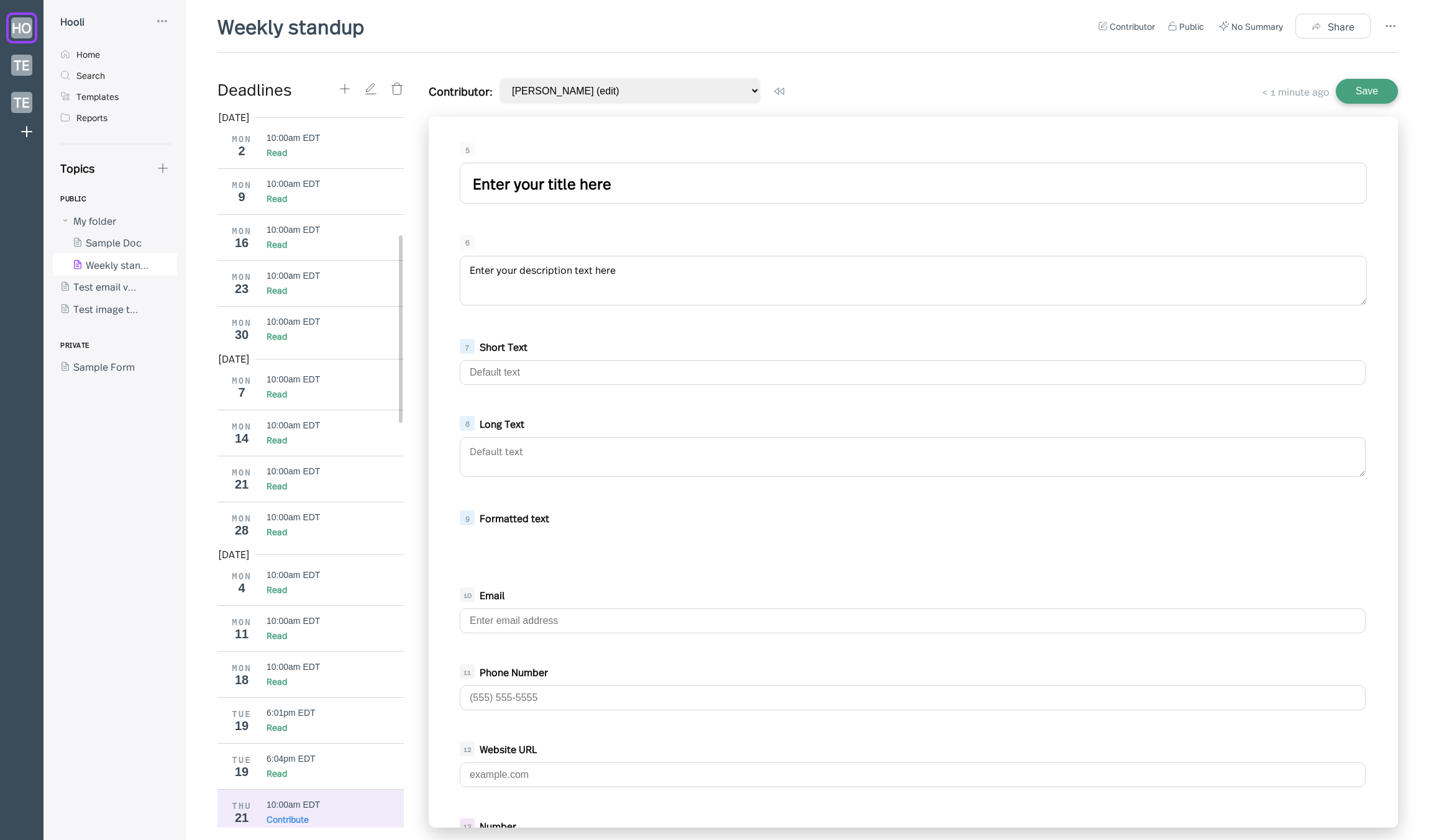
scroll to position [505, 0]
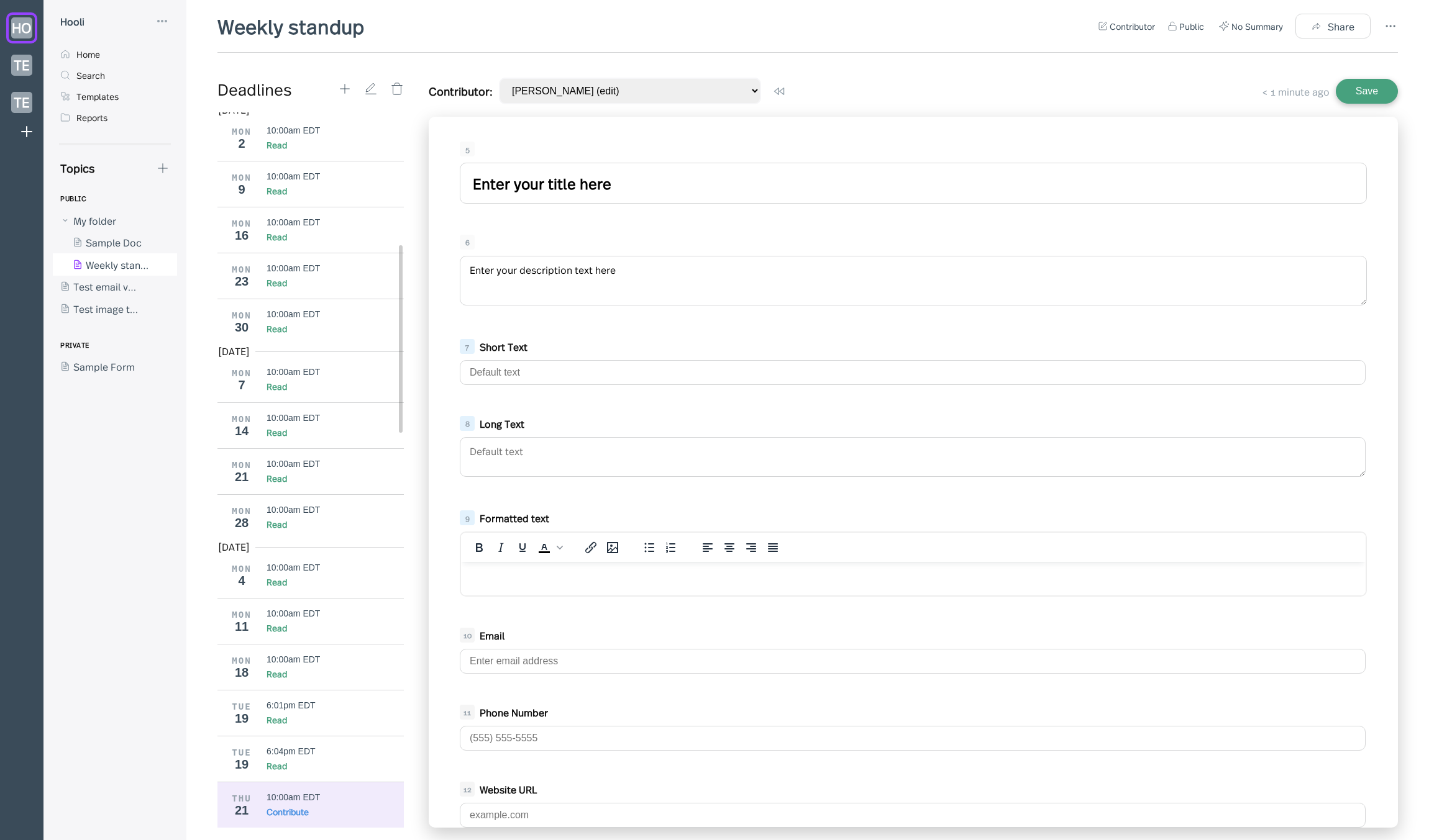
click at [311, 49] on div "Weekly standup Contributor Public No Summary Share" at bounding box center [807, 32] width 1180 height 41
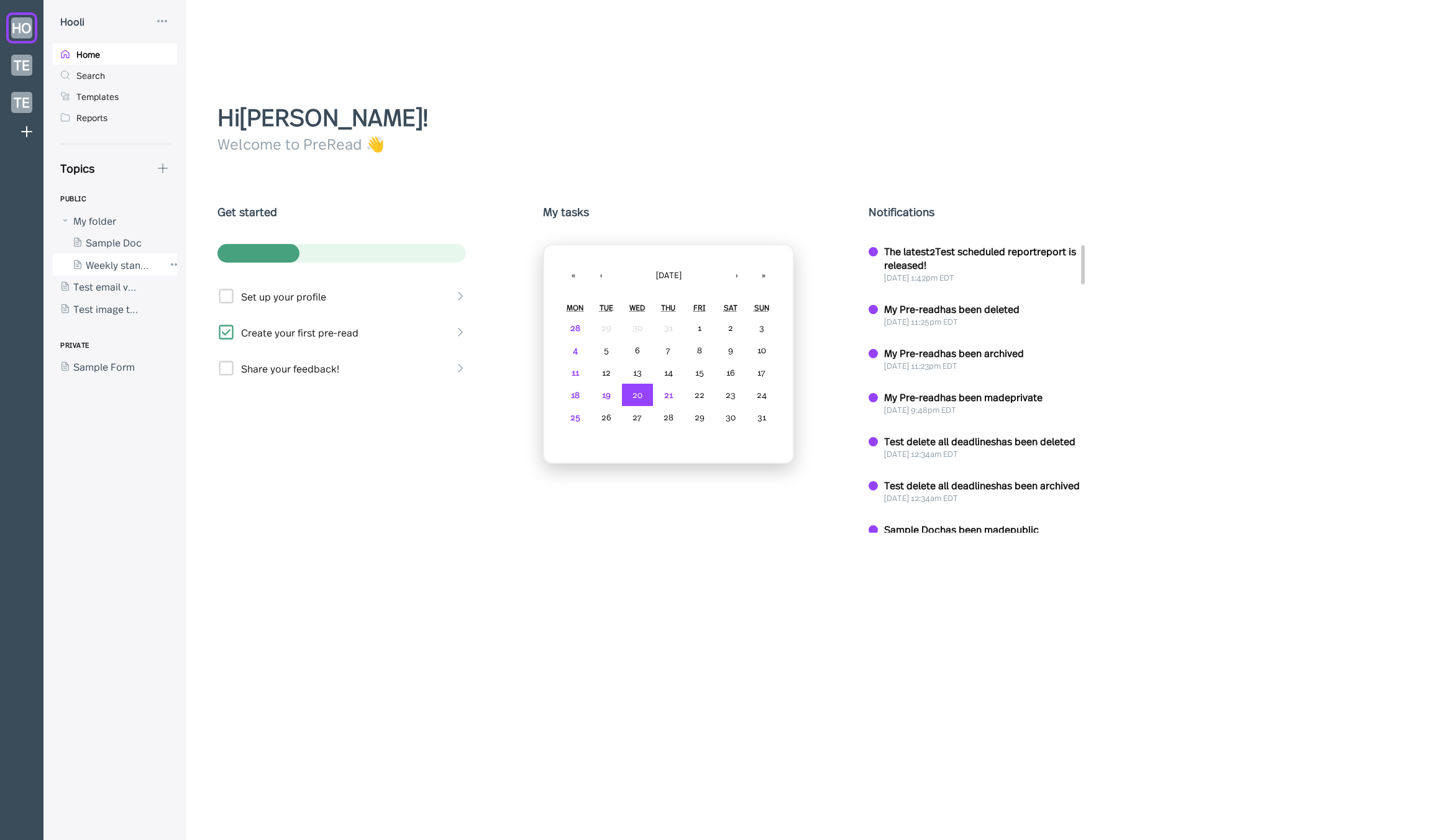
click at [120, 266] on div at bounding box center [108, 264] width 112 height 22
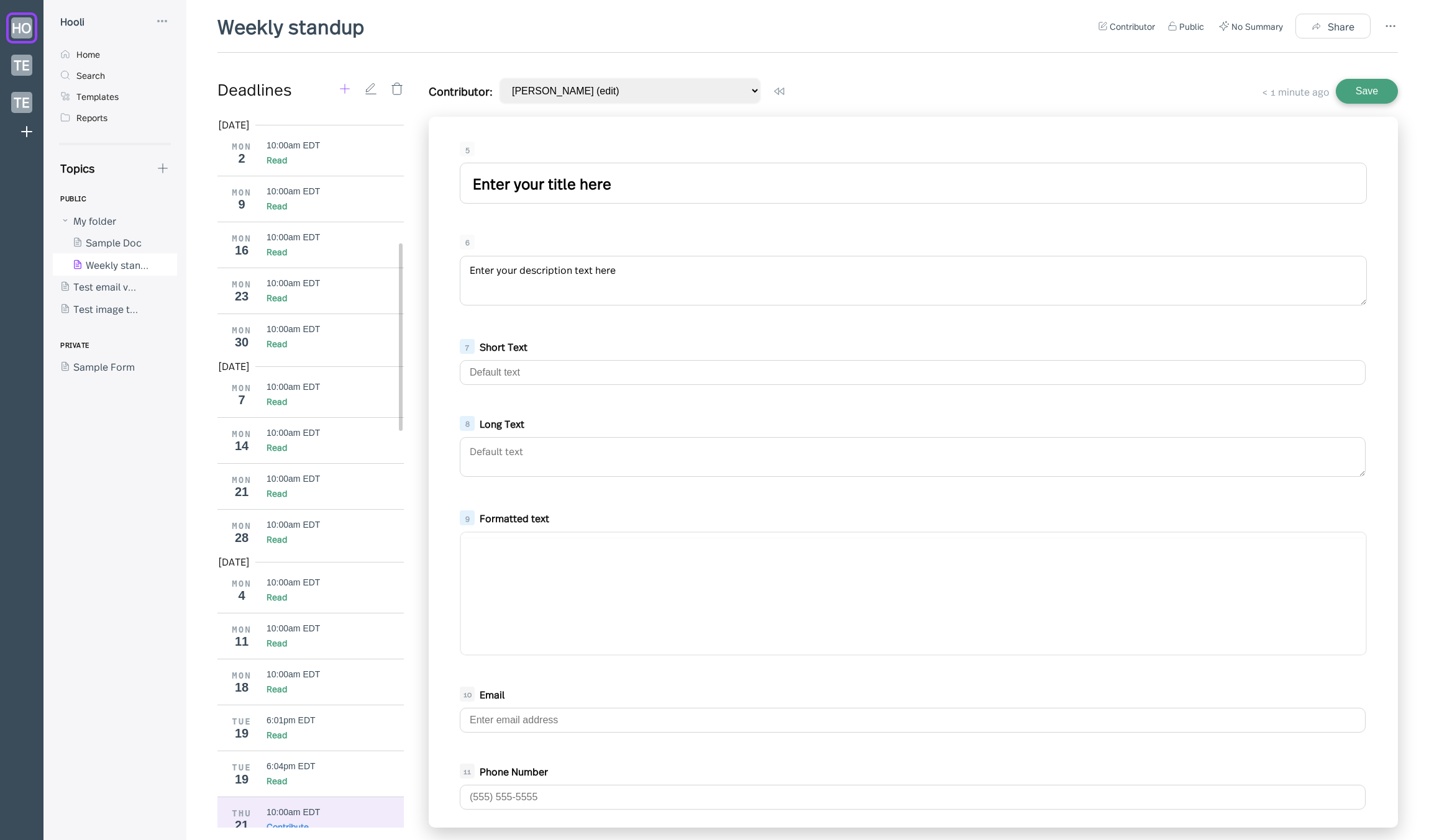
scroll to position [505, 0]
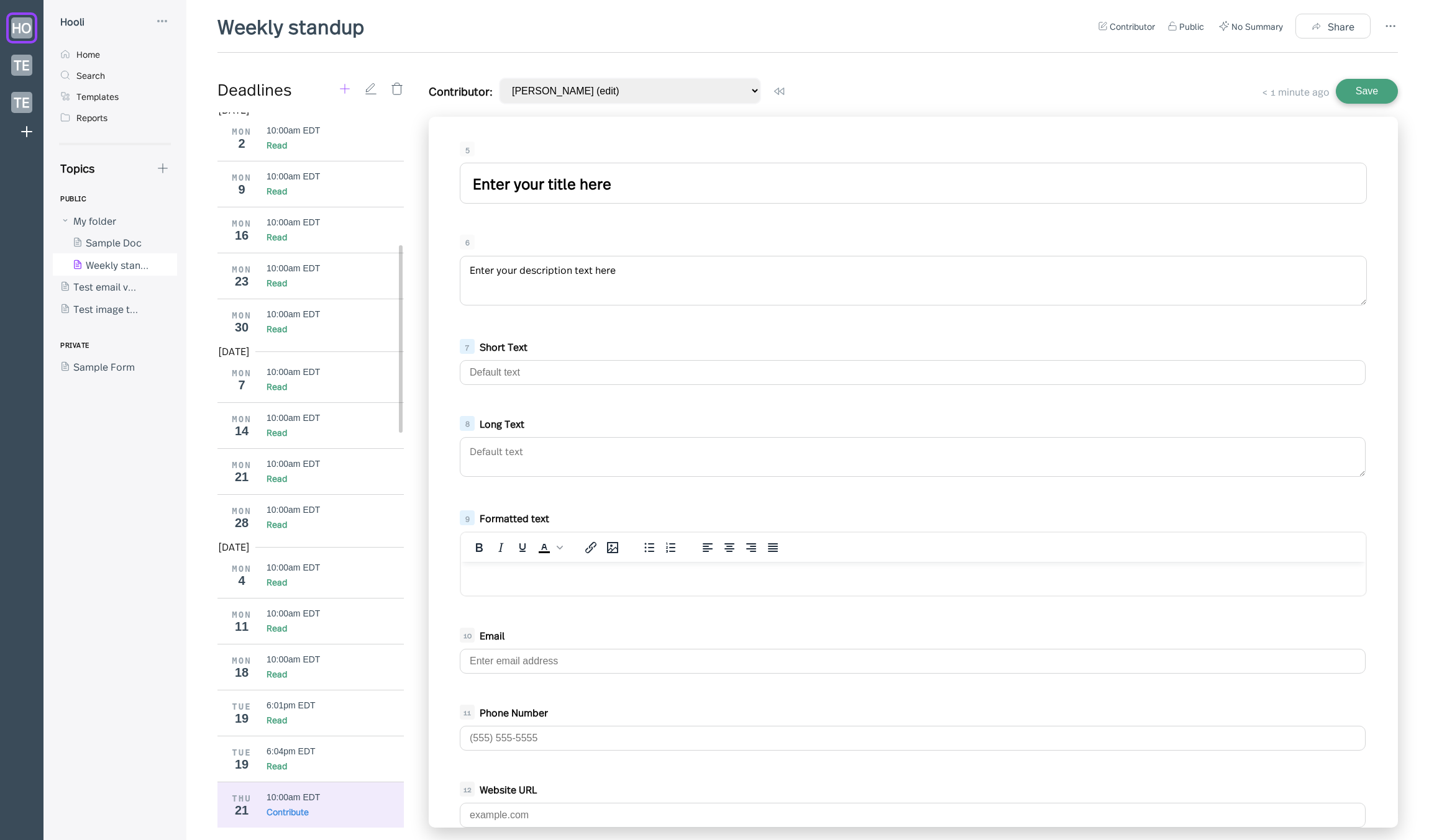
click at [338, 87] on icon at bounding box center [344, 89] width 14 height 14
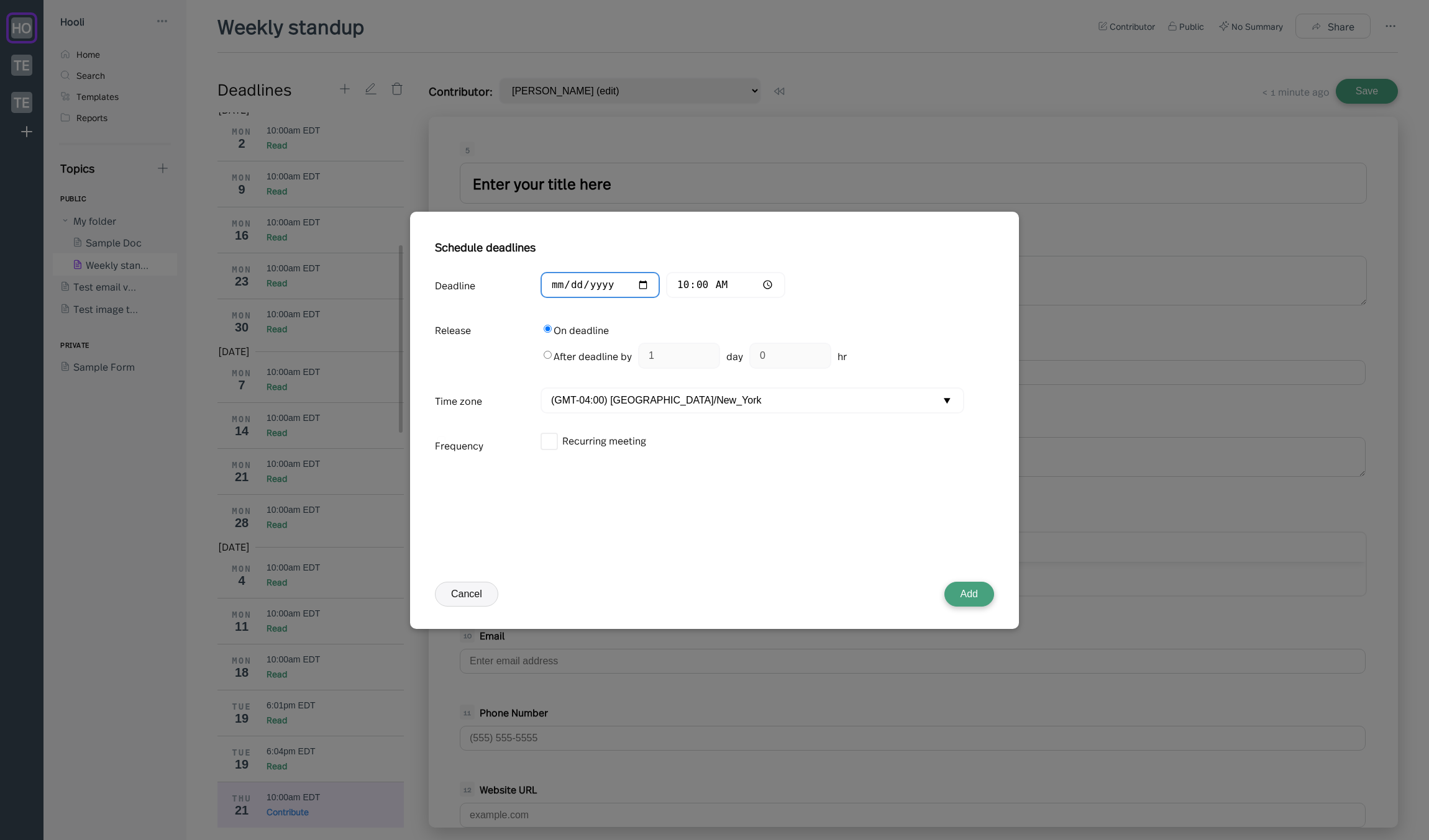
click at [572, 284] on input "2025-08-21" at bounding box center [600, 285] width 119 height 26
type input "2025-08-20"
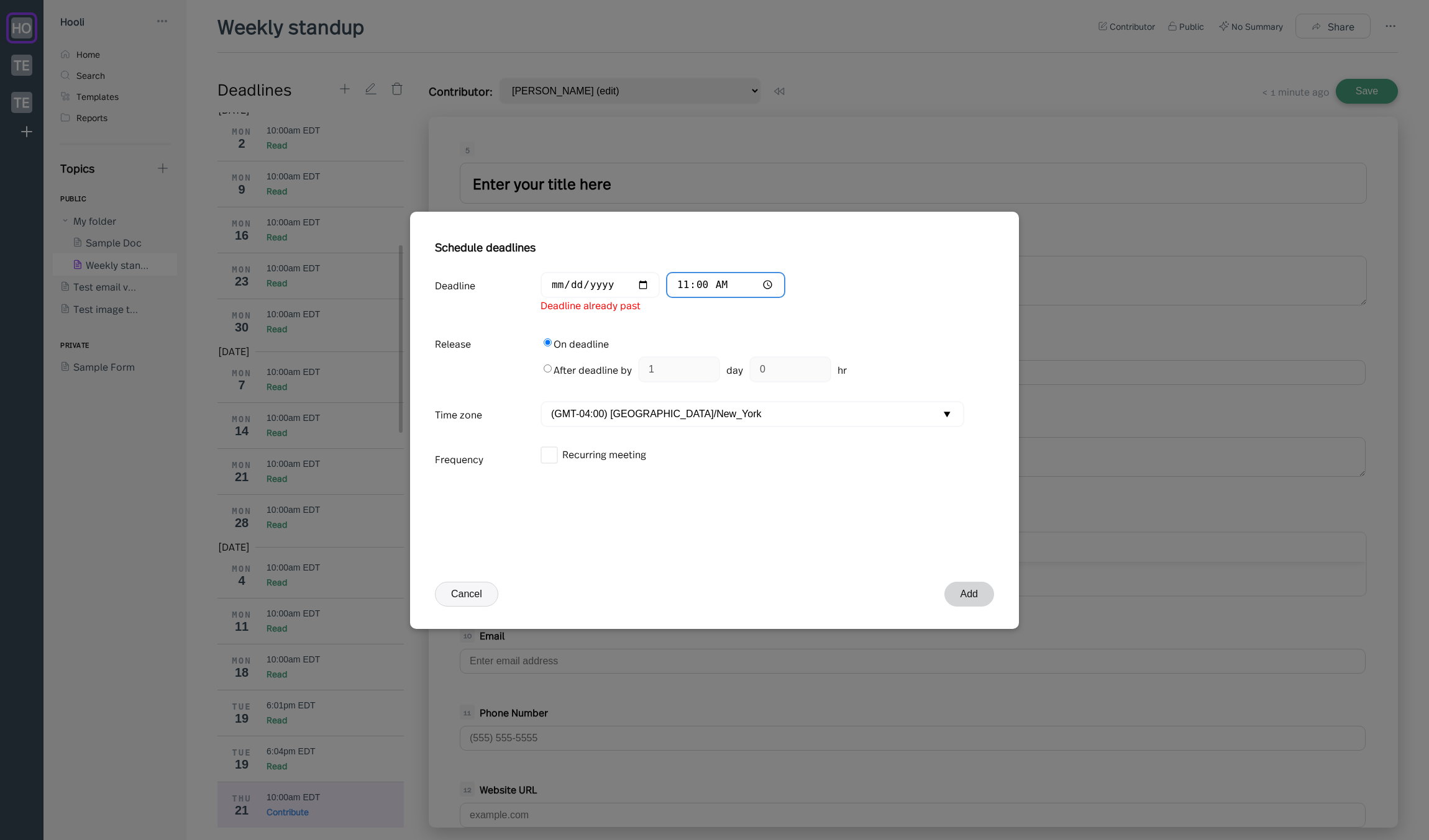
click at [706, 284] on input "11:00" at bounding box center [725, 285] width 119 height 26
type input "11:37"
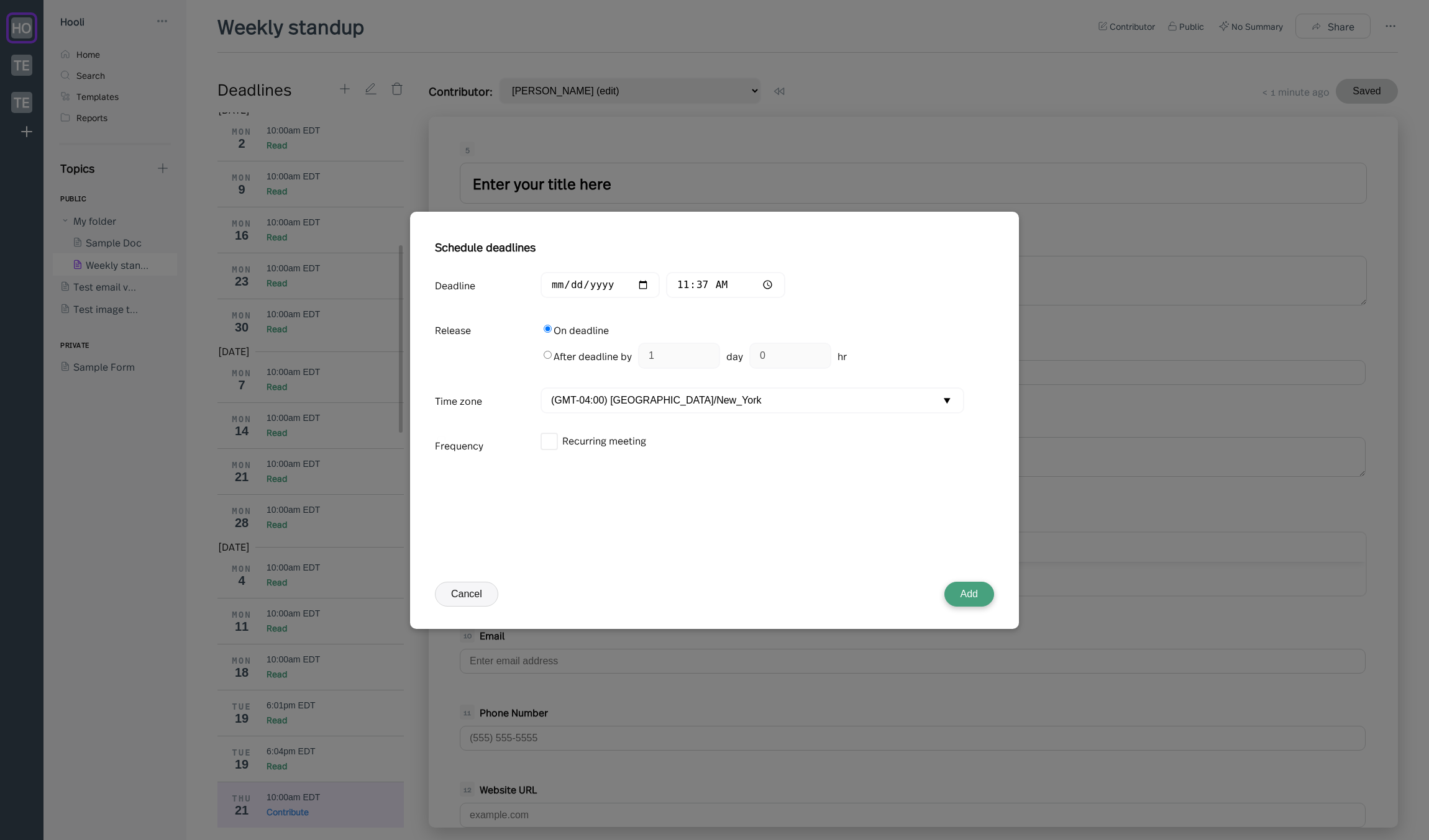
click at [985, 591] on button "Add" at bounding box center [969, 594] width 49 height 25
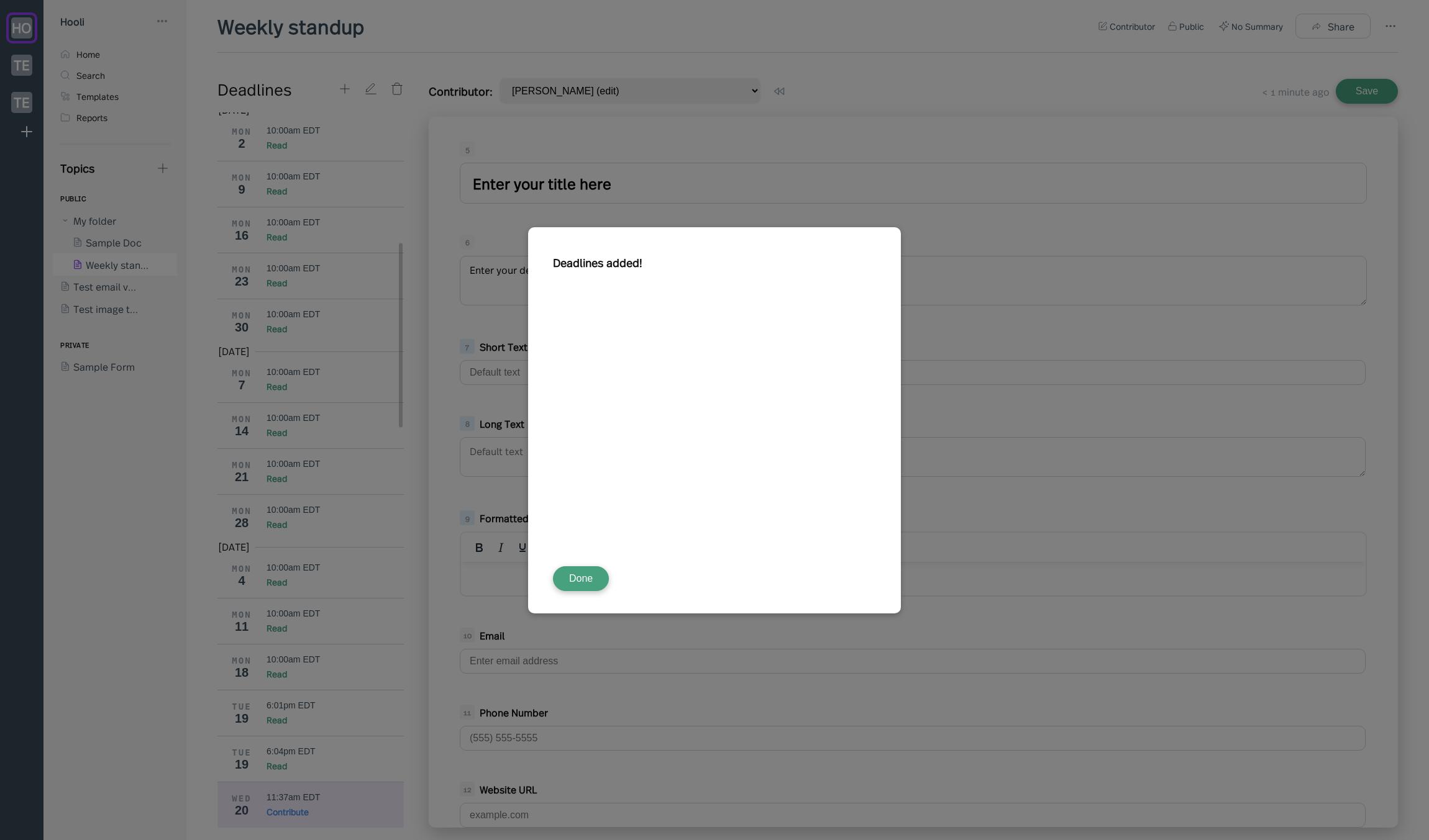
click at [586, 561] on div "Deadlines added! Done" at bounding box center [714, 420] width 323 height 342
click at [587, 572] on button "Done" at bounding box center [581, 578] width 56 height 25
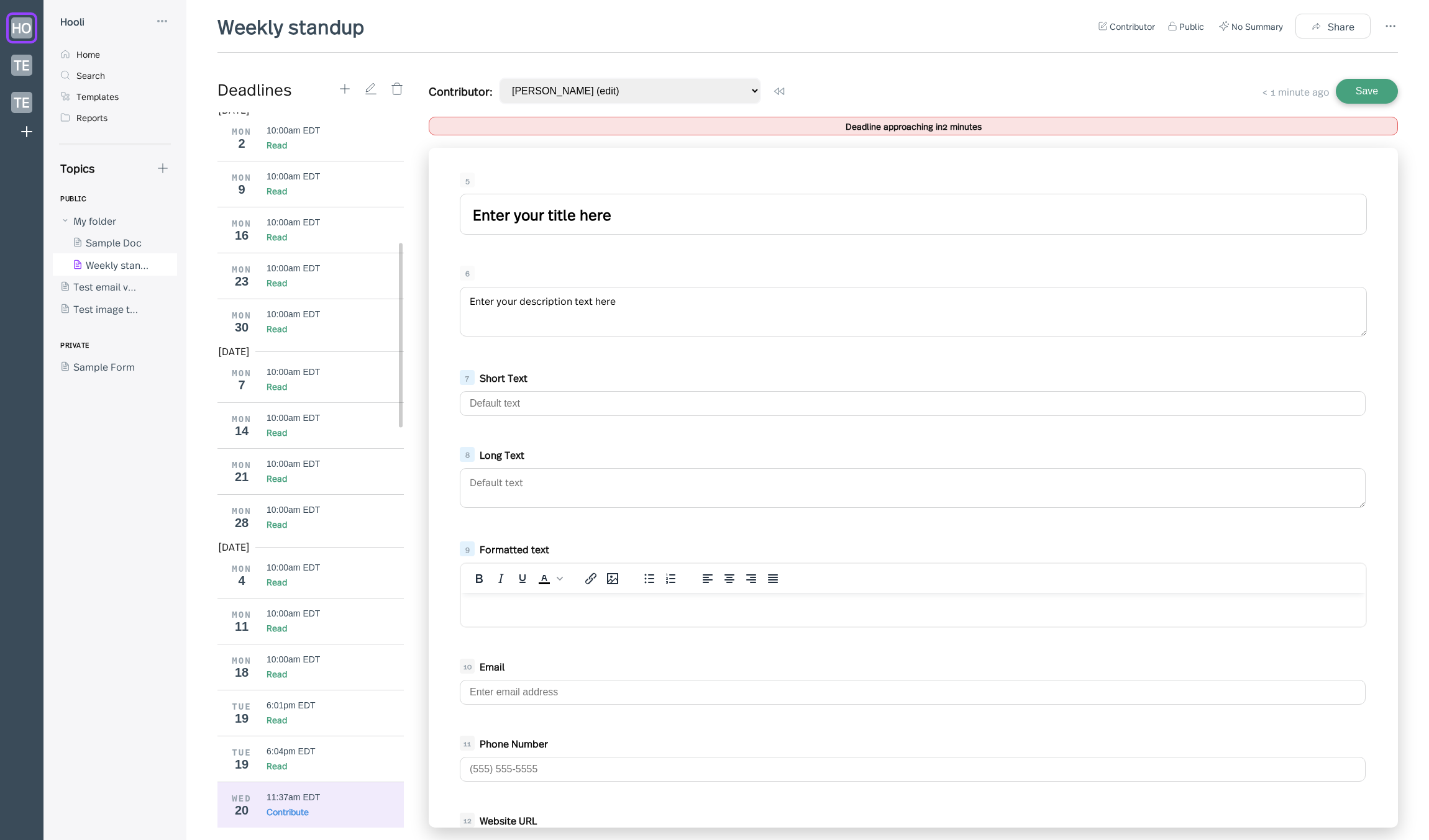
click at [528, 216] on input "Enter your title here" at bounding box center [913, 214] width 907 height 41
drag, startPoint x: 687, startPoint y: 220, endPoint x: 176, endPoint y: 187, distance: 512.1
click at [171, 187] on div "HO TE TE Hooli Home Search Templates Reports Topics PUBLIC My folder Sample Doc…" at bounding box center [714, 420] width 1429 height 840
type input "dsafdsfa"
drag, startPoint x: 689, startPoint y: 300, endPoint x: 268, endPoint y: 280, distance: 421.5
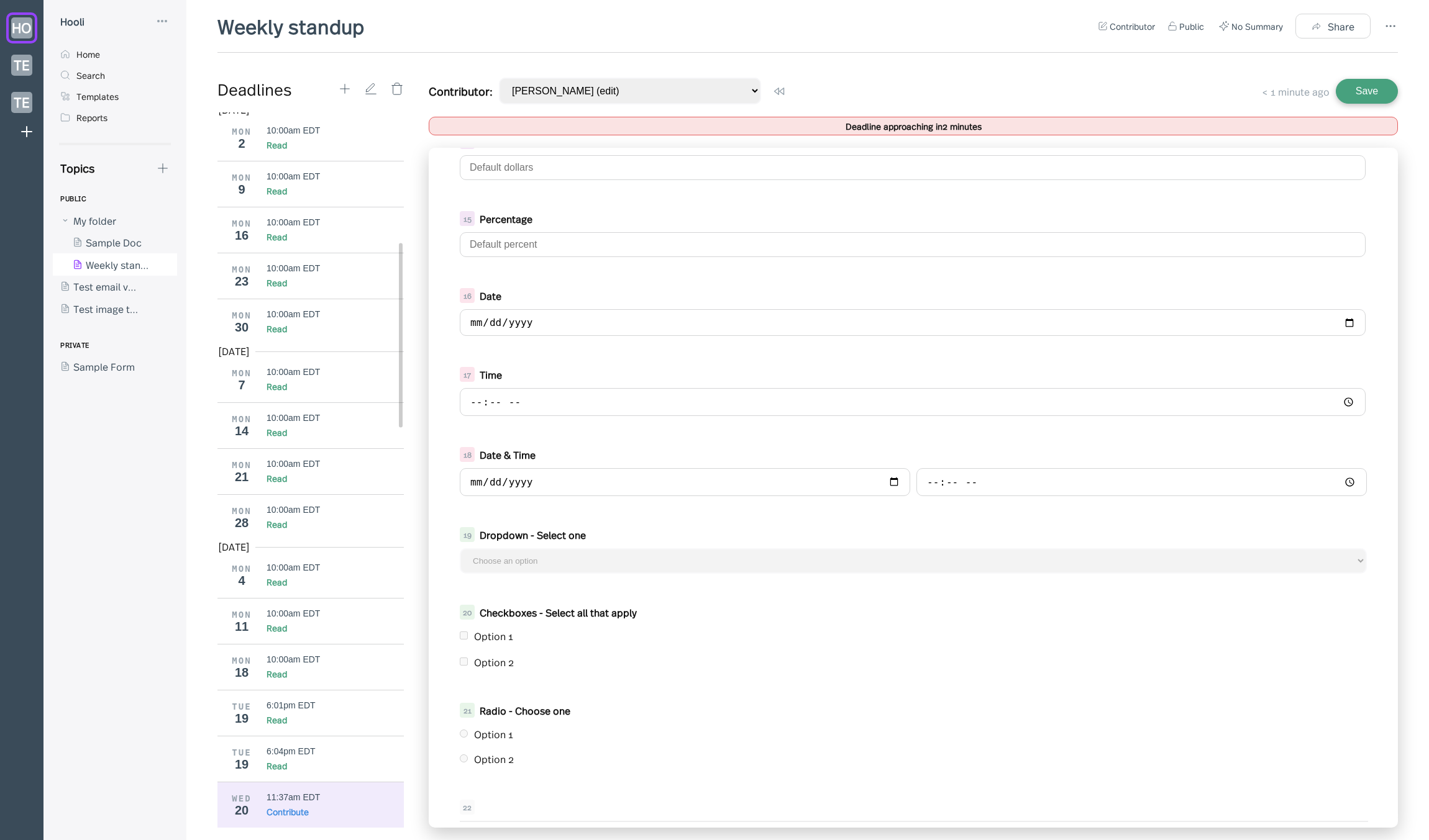
scroll to position [833, 0]
type textarea "dsafdsfdsarewr"
click at [550, 322] on input "date" at bounding box center [912, 321] width 906 height 26
click at [1338, 319] on input "date" at bounding box center [912, 321] width 906 height 26
type input "2025-08-23"
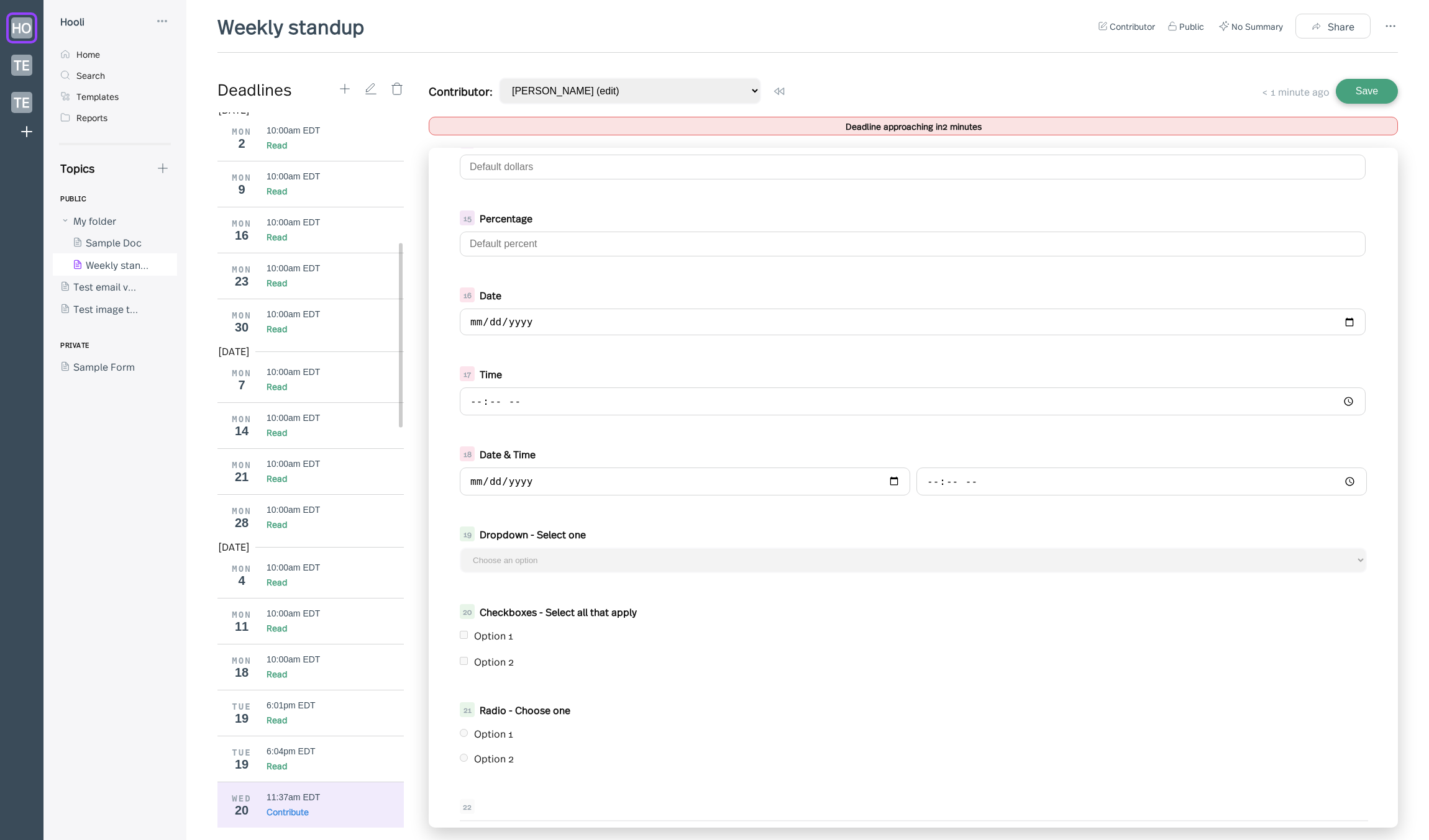
click at [589, 360] on div "17 Time" at bounding box center [913, 391] width 932 height 62
click at [1386, 20] on icon at bounding box center [1390, 26] width 15 height 15
click at [1350, 96] on div "Template" at bounding box center [1335, 95] width 99 height 14
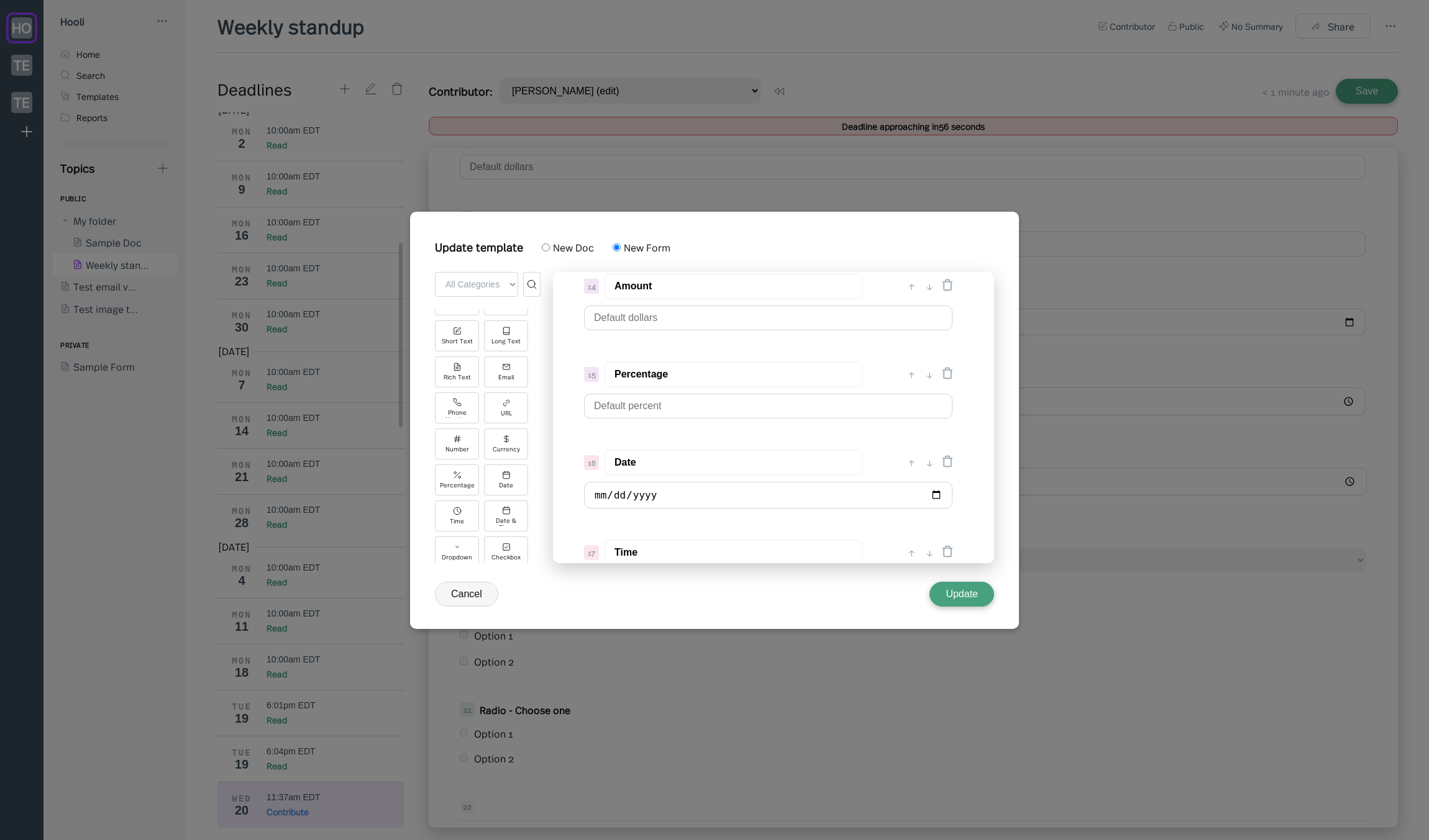
scroll to position [149, 0]
click at [514, 383] on div "Date" at bounding box center [505, 381] width 44 height 31
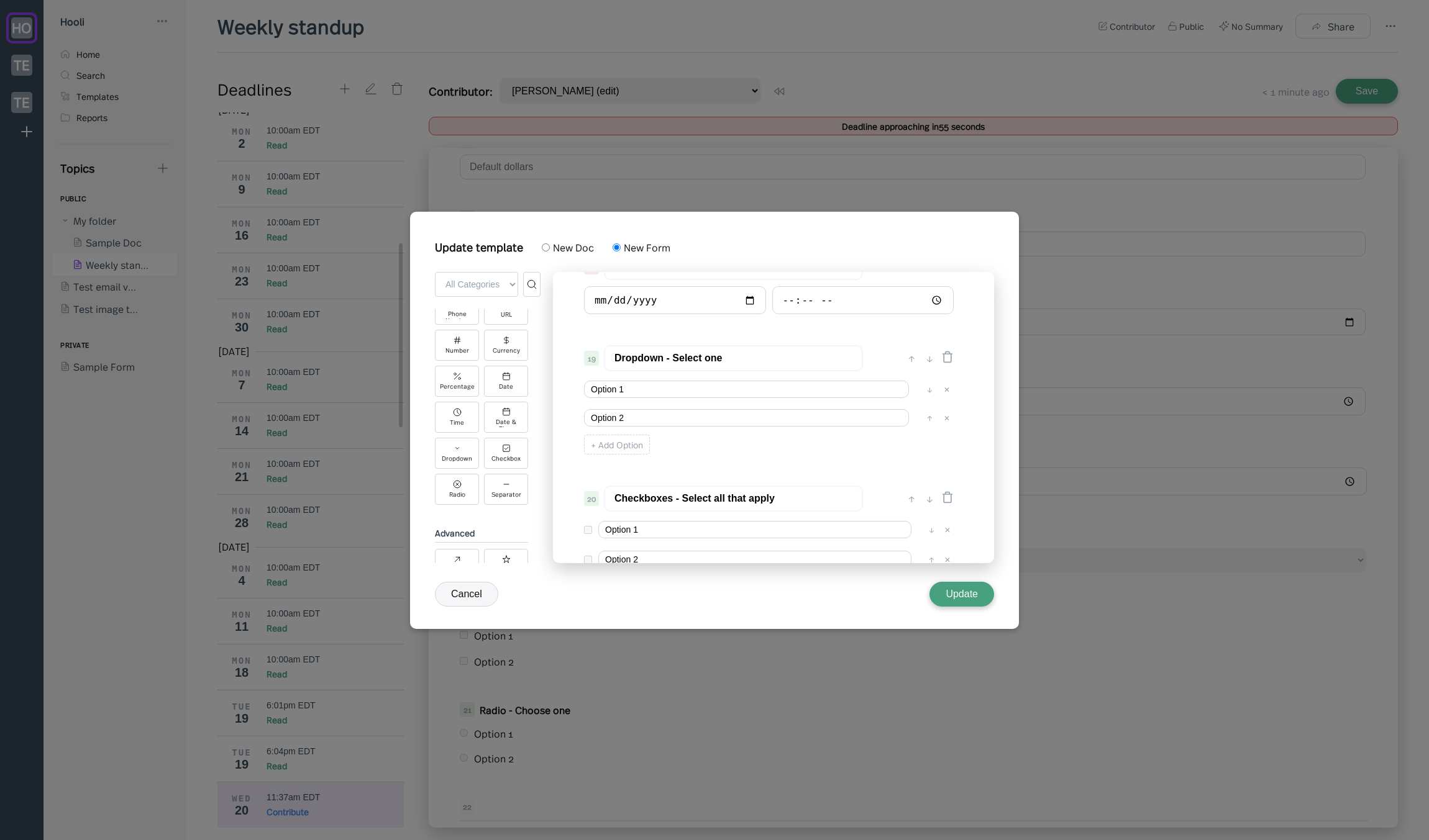
scroll to position [1627, 0]
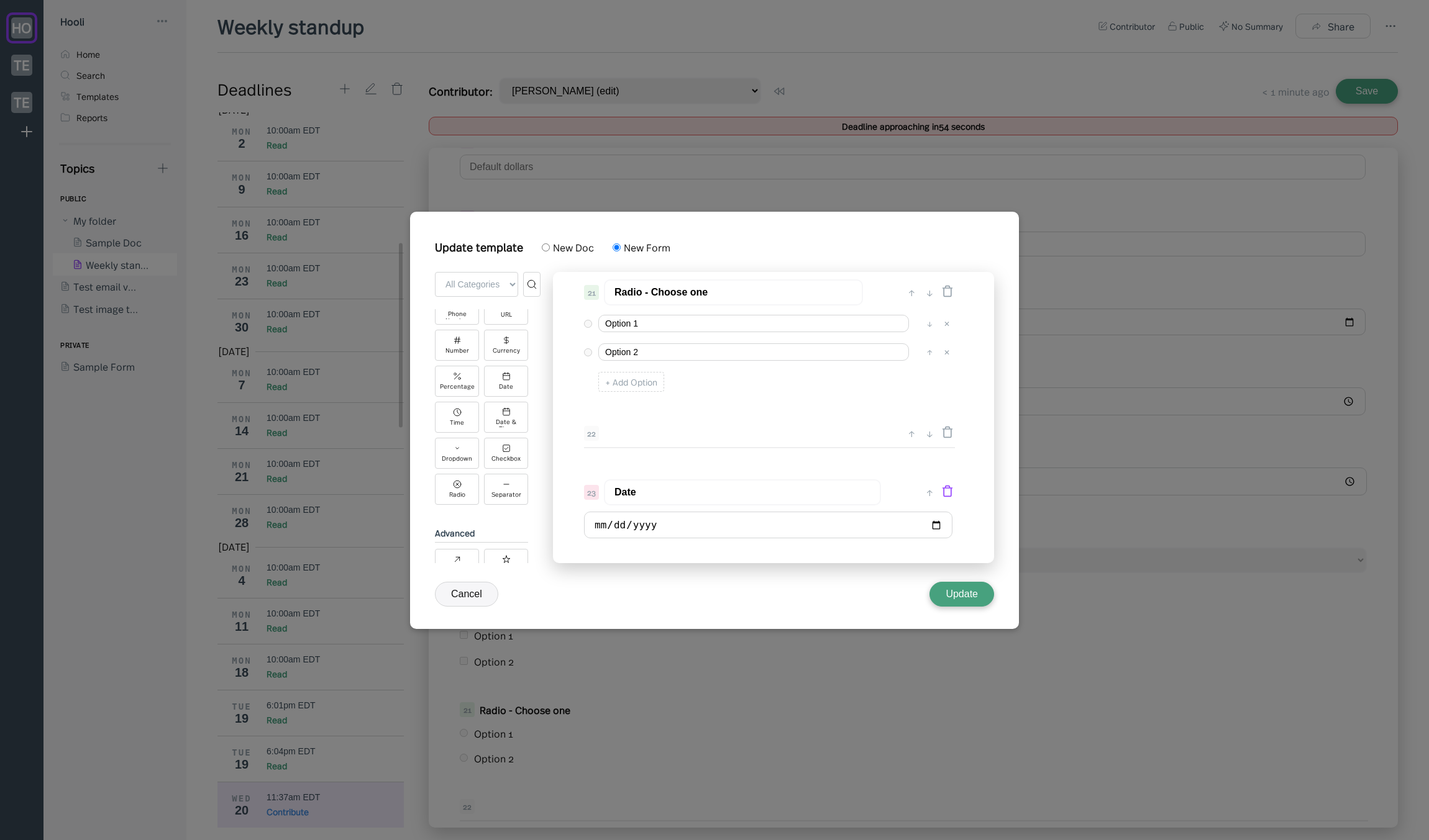
click at [946, 488] on icon at bounding box center [948, 492] width 9 height 11
click at [474, 595] on button "Cancel" at bounding box center [467, 594] width 64 height 25
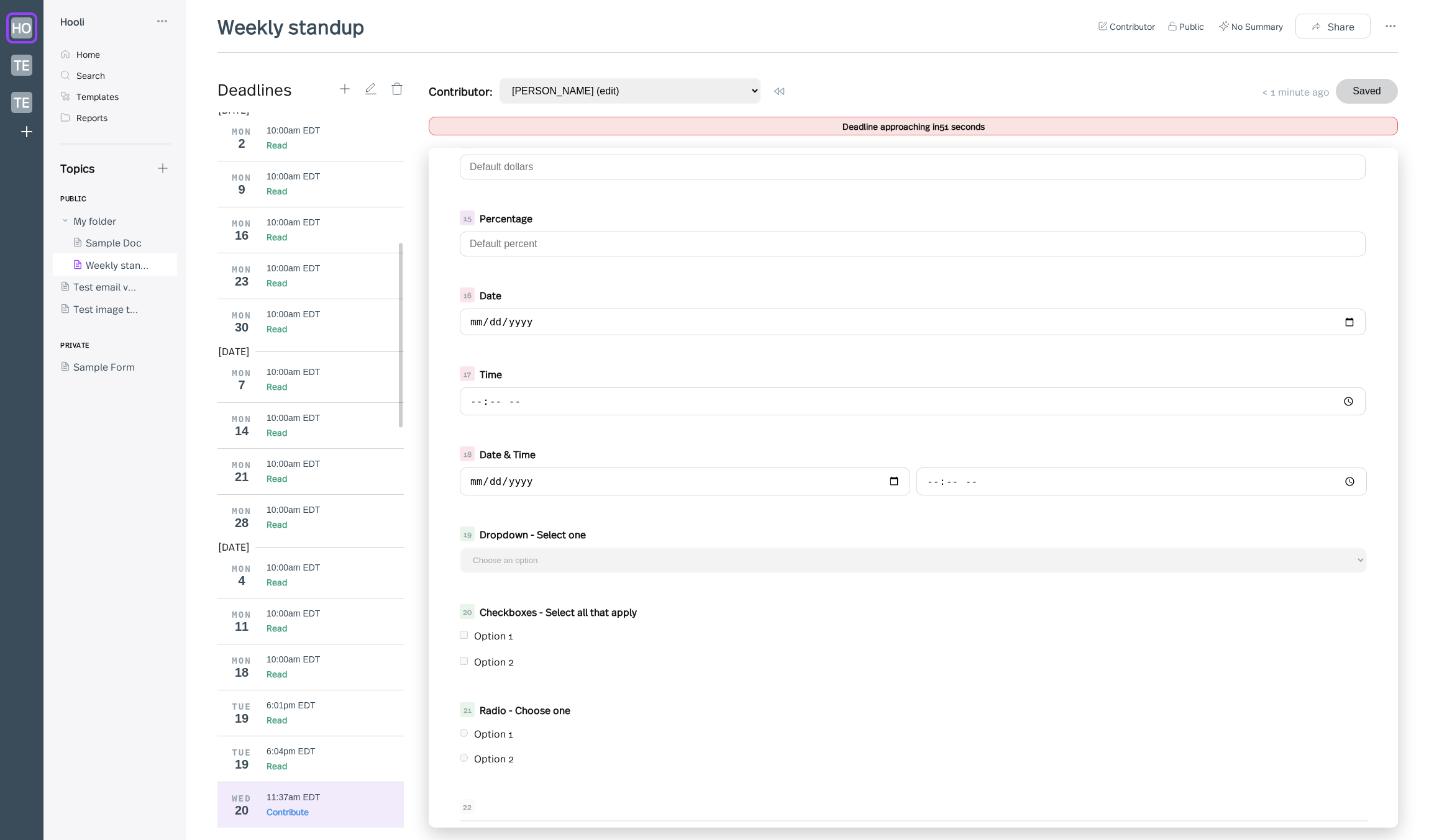
click at [197, 39] on div "Weekly standup Contributor Public No Summary Share Deadlines Mar 2025 MON 24 10…" at bounding box center [807, 420] width 1242 height 840
click at [463, 638] on div "Option 1" at bounding box center [913, 635] width 907 height 20
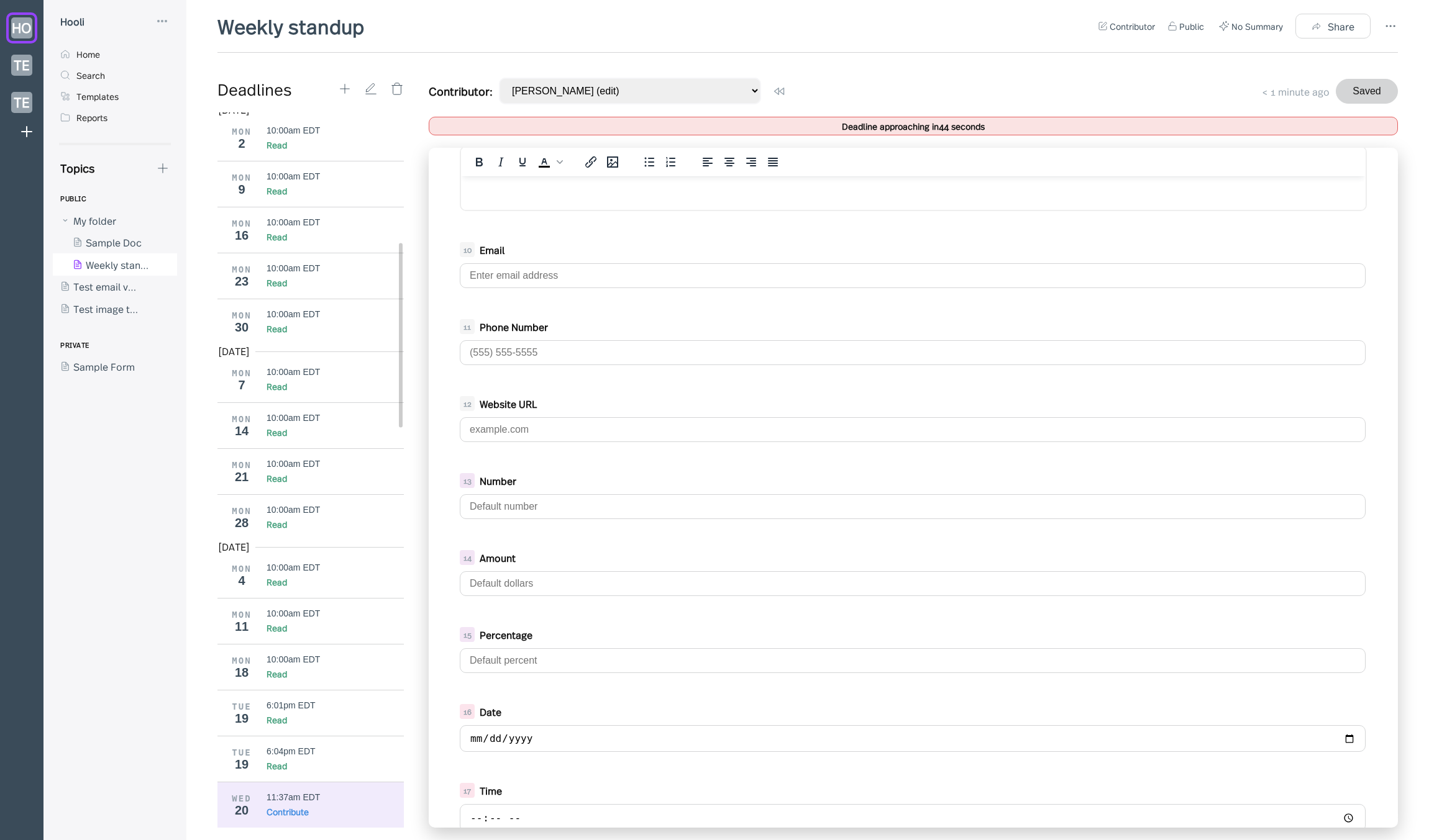
scroll to position [0, 0]
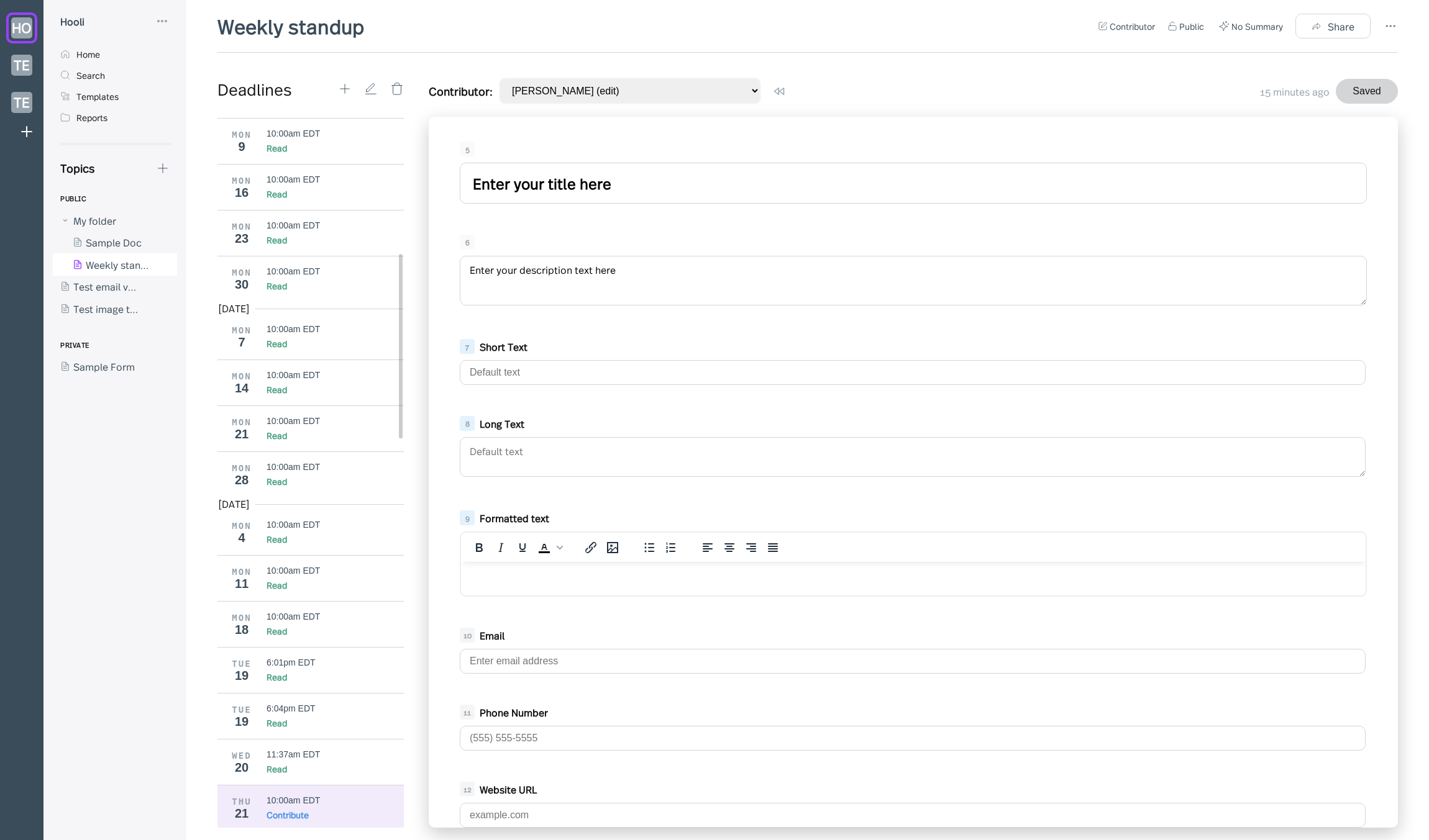
scroll to position [550, 0]
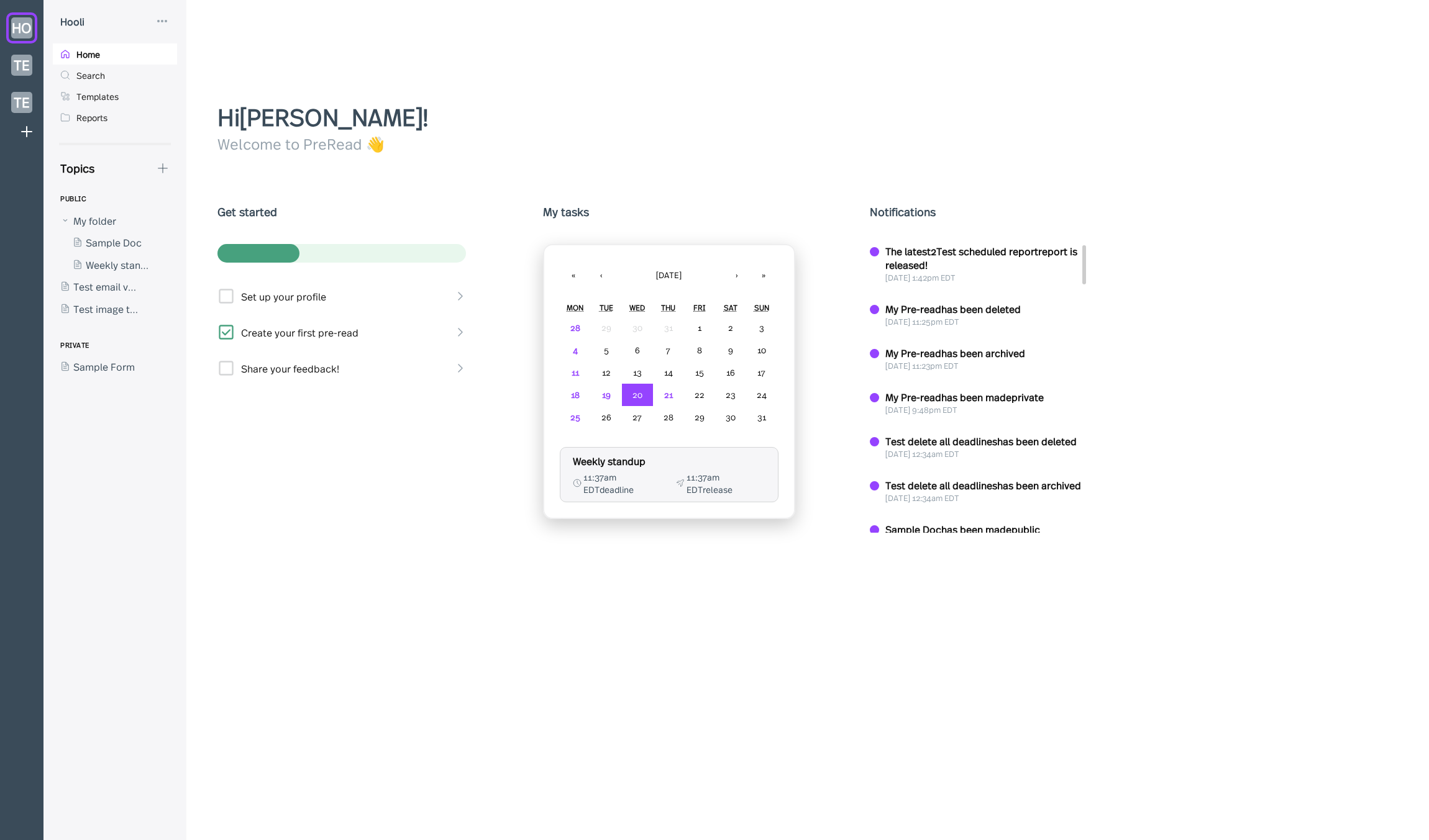
click at [164, 152] on div "Hooli Home Search Templates Reports Topics PUBLIC My folder Sample Doc Weekly s…" at bounding box center [114, 420] width 143 height 840
click at [163, 169] on icon at bounding box center [162, 168] width 14 height 14
click at [194, 220] on div "New Form" at bounding box center [209, 227] width 47 height 14
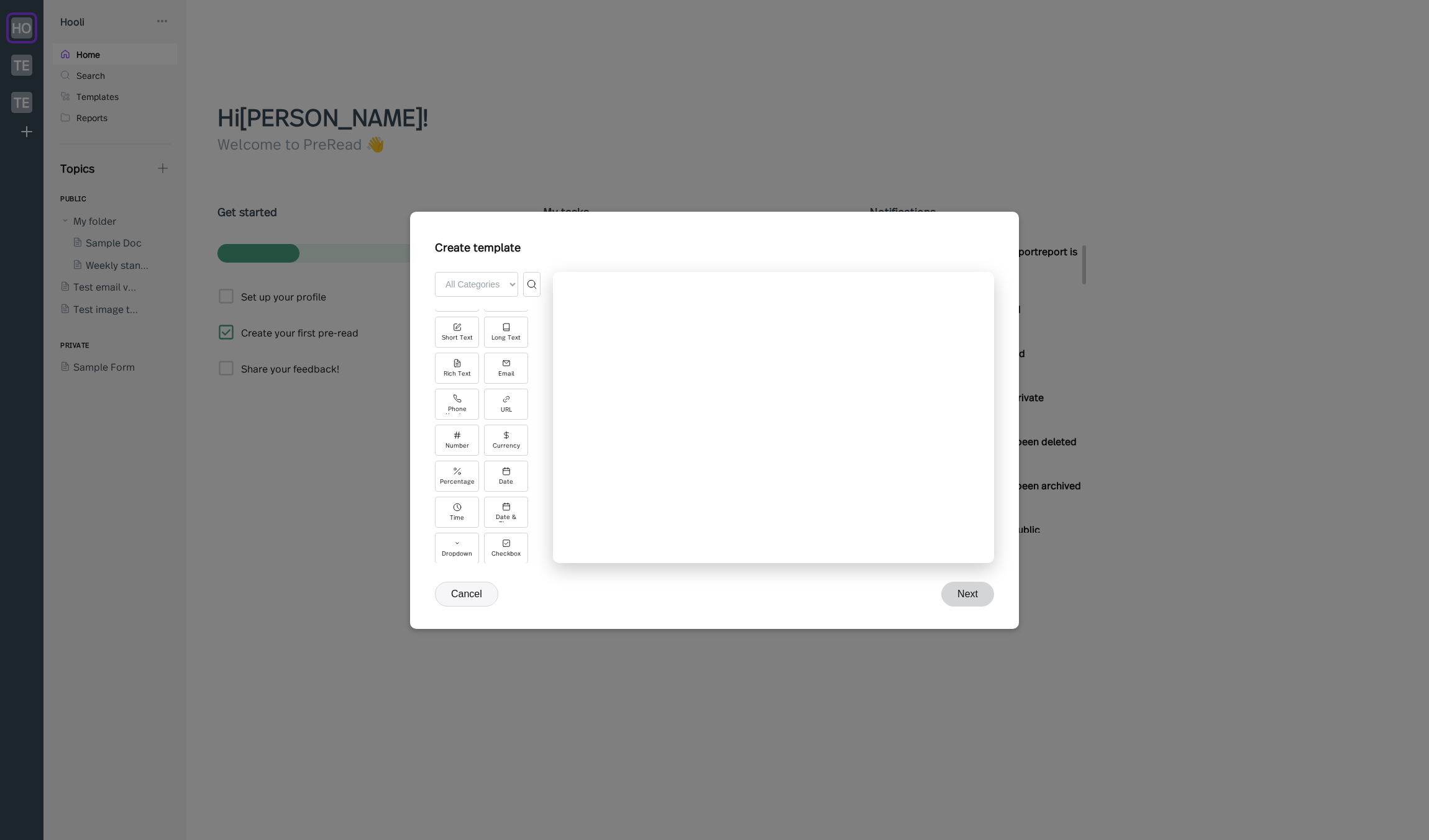
scroll to position [149, 0]
click at [510, 367] on div "Date" at bounding box center [505, 381] width 44 height 31
drag, startPoint x: 451, startPoint y: 594, endPoint x: 375, endPoint y: 587, distance: 76.3
click at [451, 594] on button "Cancel" at bounding box center [467, 594] width 64 height 25
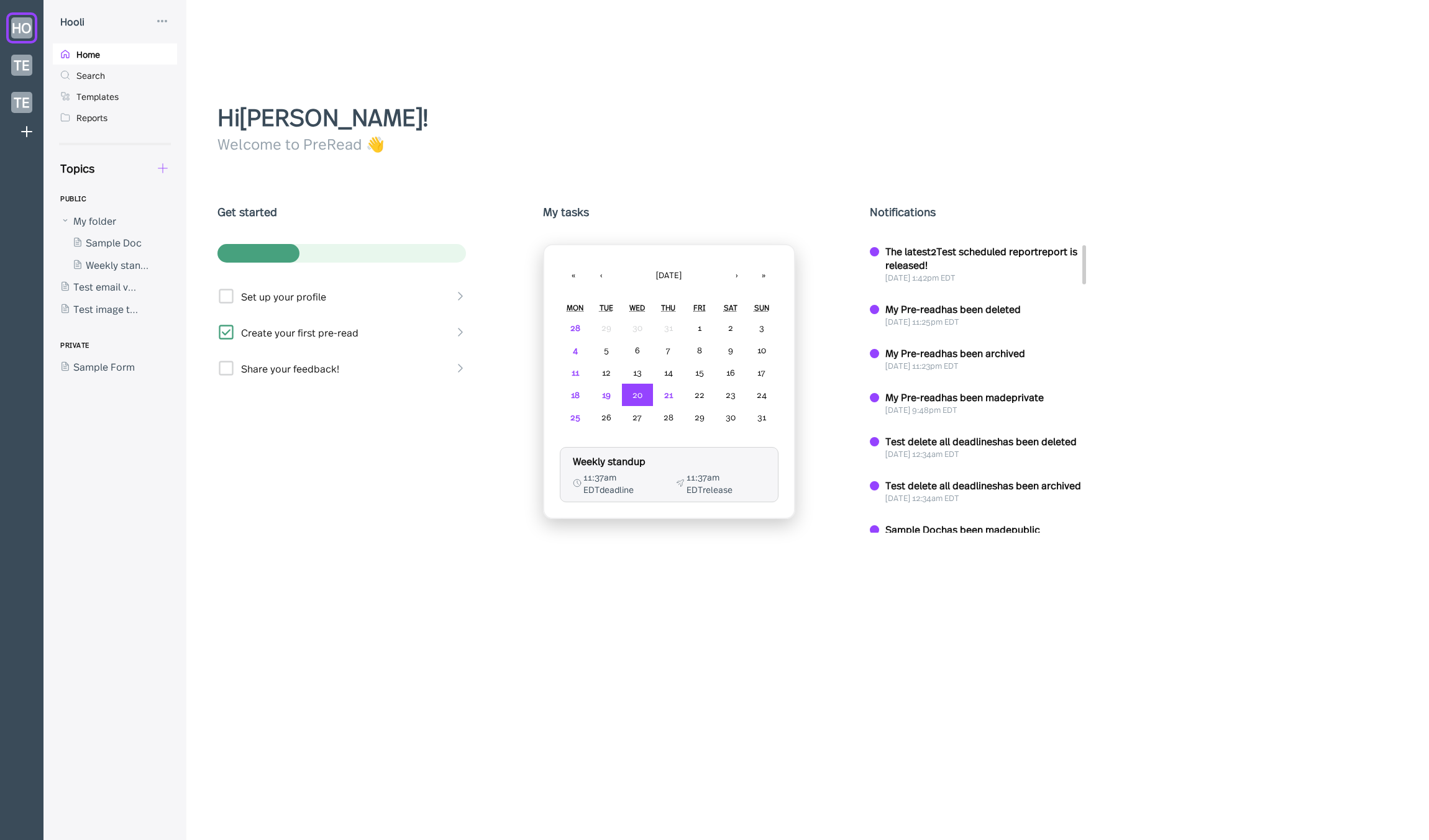
click at [166, 168] on icon at bounding box center [163, 168] width 9 height 9
click at [175, 220] on div "New Form" at bounding box center [219, 227] width 99 height 14
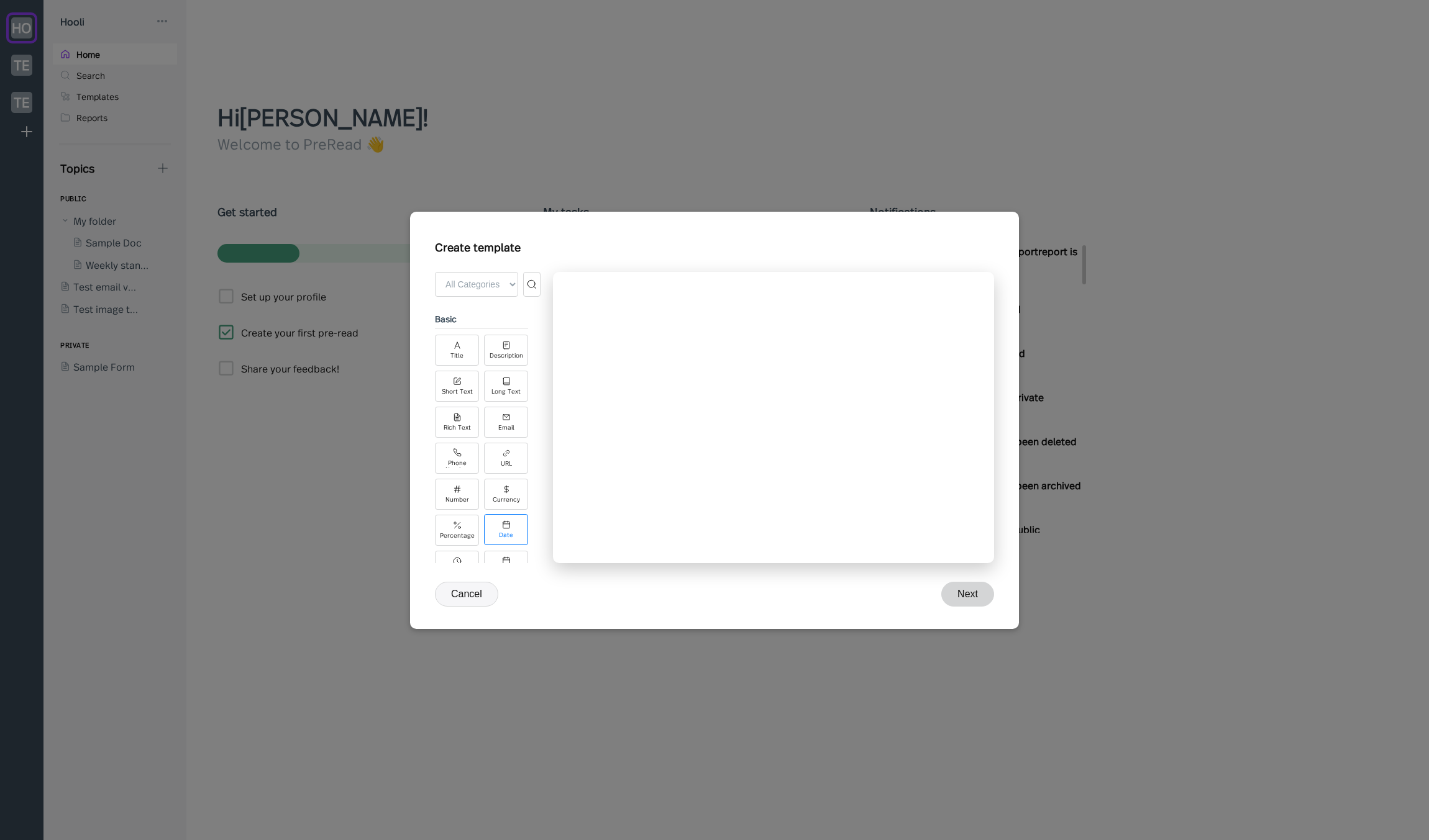
click at [503, 525] on icon at bounding box center [506, 524] width 9 height 9
click at [639, 419] on div "1 Date" at bounding box center [773, 417] width 441 height 291
click at [639, 342] on input "date" at bounding box center [768, 342] width 368 height 26
click at [669, 386] on div "1 Date" at bounding box center [773, 417] width 441 height 291
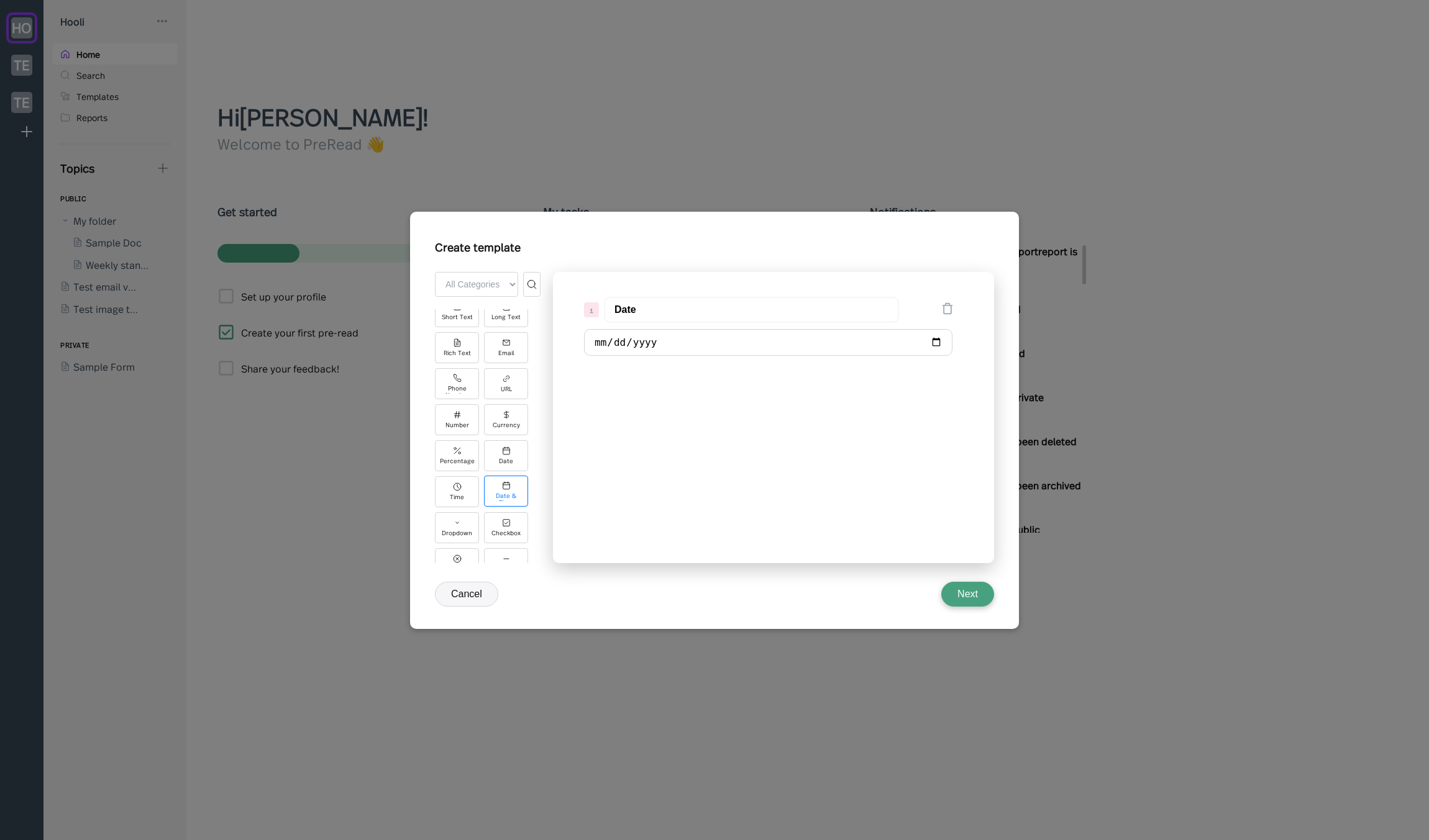
click at [502, 490] on icon at bounding box center [506, 486] width 9 height 9
click at [467, 592] on button "Cancel" at bounding box center [467, 594] width 64 height 25
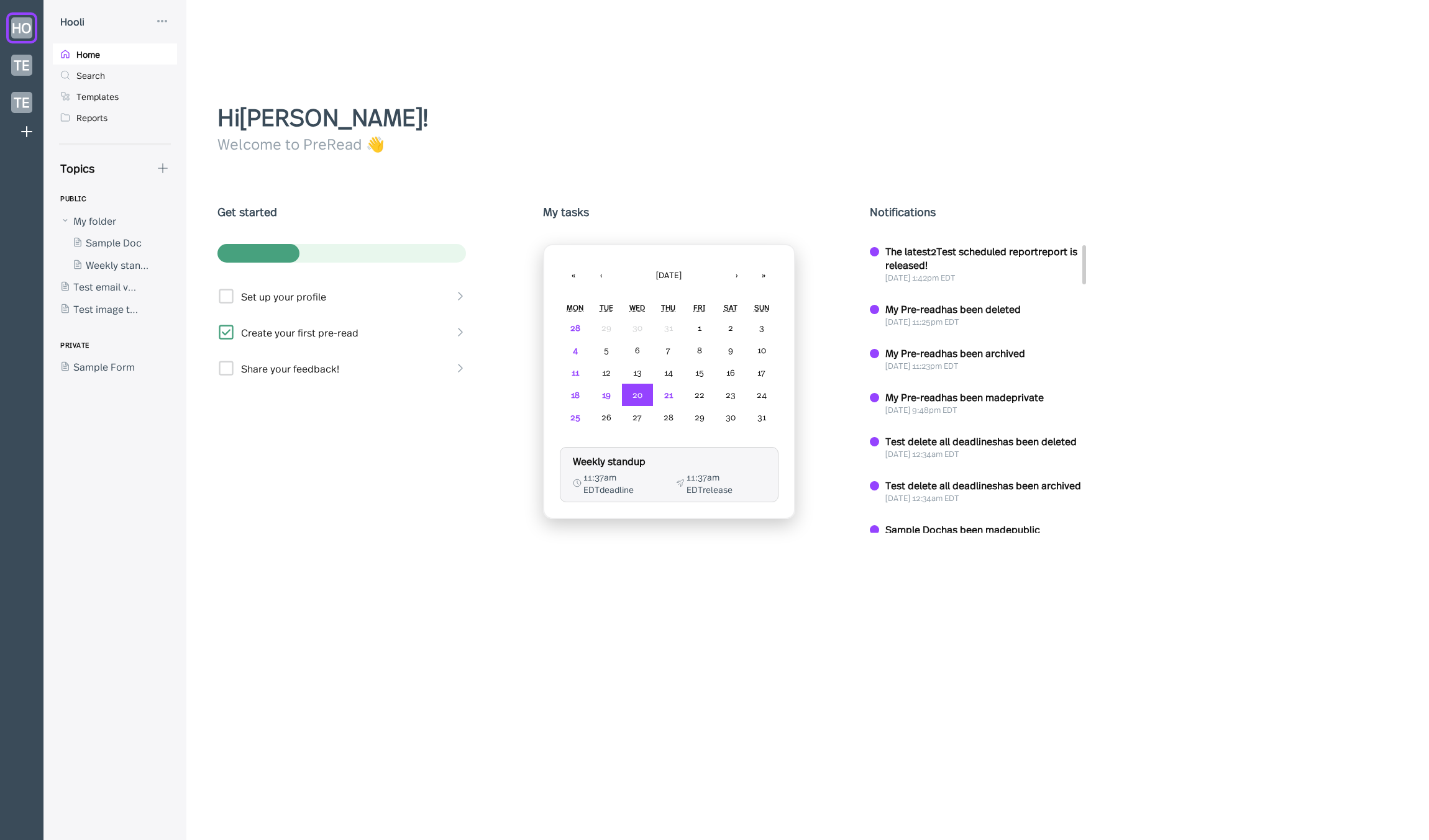
click at [333, 450] on div "Get started Set up your profile Create your first pre-read Share your feedback!" at bounding box center [342, 361] width 251 height 315
click at [336, 431] on div "Get started Set up your profile Create your first pre-read Share your feedback!" at bounding box center [342, 361] width 251 height 315
